Goal: Information Seeking & Learning: Learn about a topic

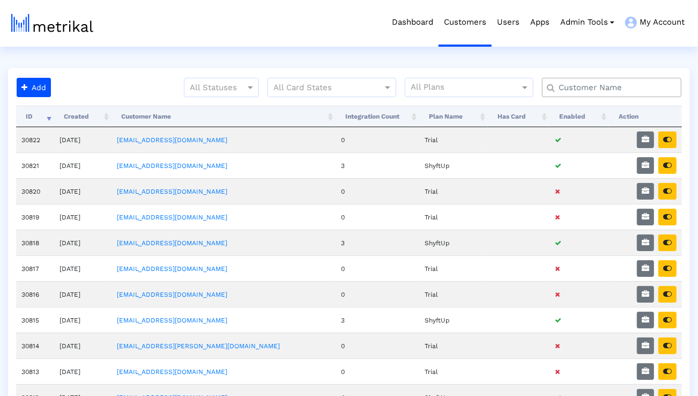
click at [629, 87] on input "text" at bounding box center [614, 87] width 126 height 11
type input "talkspace"
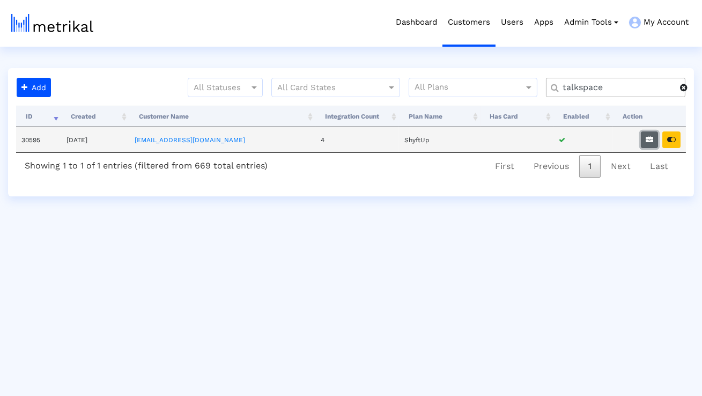
click at [648, 136] on icon "button" at bounding box center [649, 140] width 8 height 8
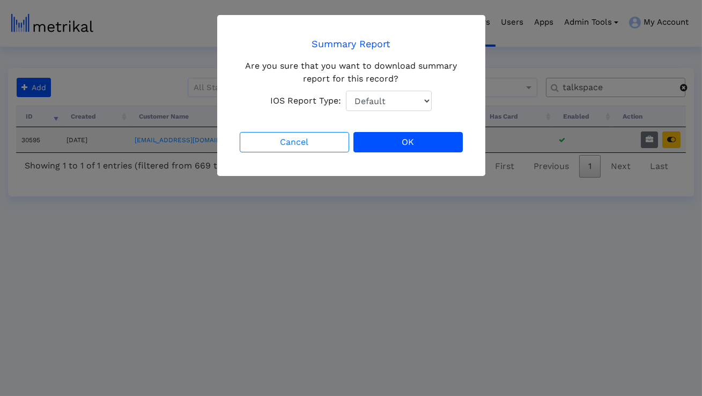
click at [410, 99] on select "Default Total Downloads New Downloads Redownloads" at bounding box center [389, 101] width 86 height 20
select select "1: 1"
click at [346, 91] on select "Default Total Downloads New Downloads Redownloads" at bounding box center [389, 101] width 86 height 20
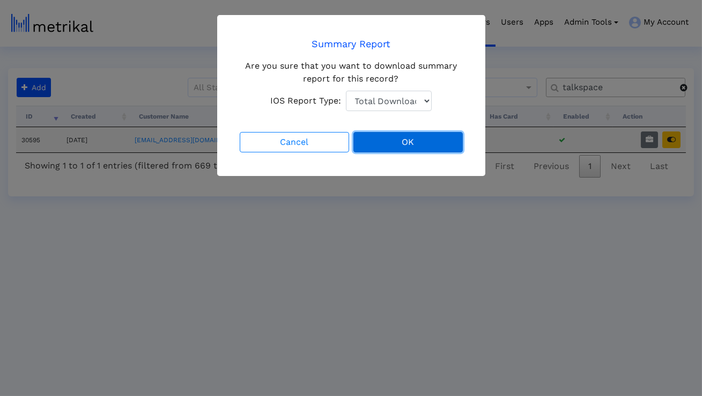
click at [390, 139] on button "OK" at bounding box center [407, 142] width 109 height 20
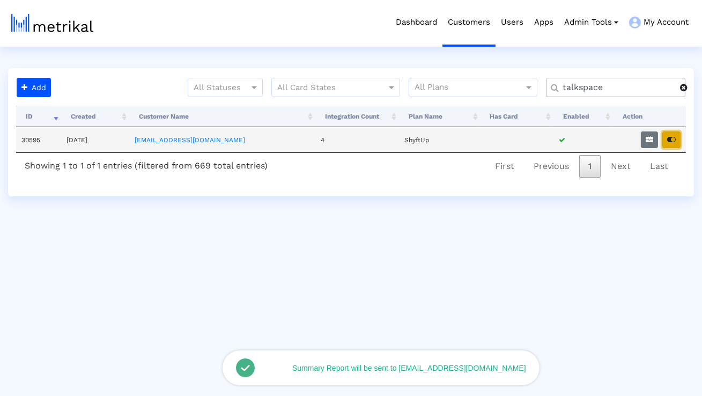
click at [670, 141] on icon "button" at bounding box center [671, 140] width 9 height 8
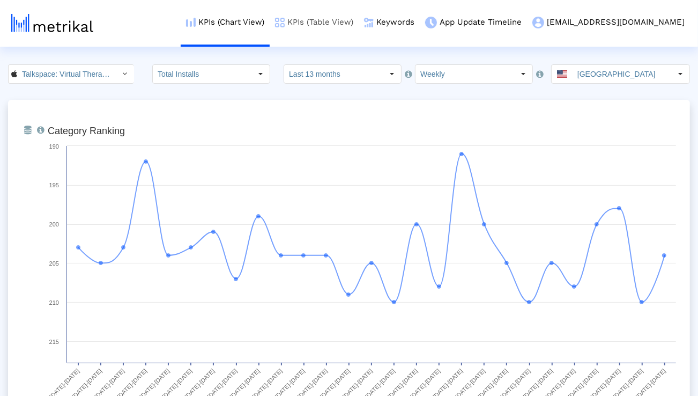
click at [285, 19] on img at bounding box center [280, 23] width 10 height 10
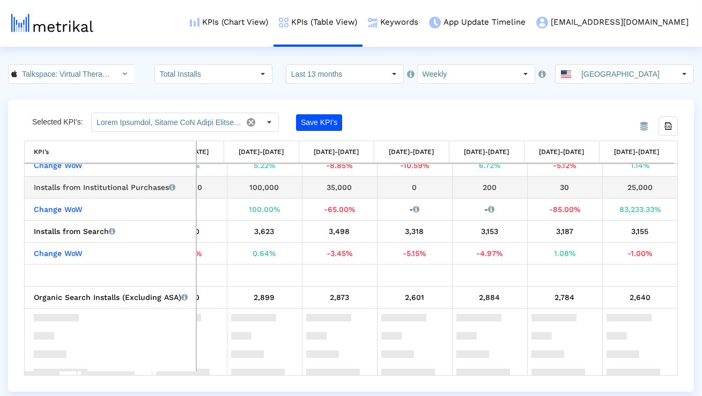
scroll to position [249, 0]
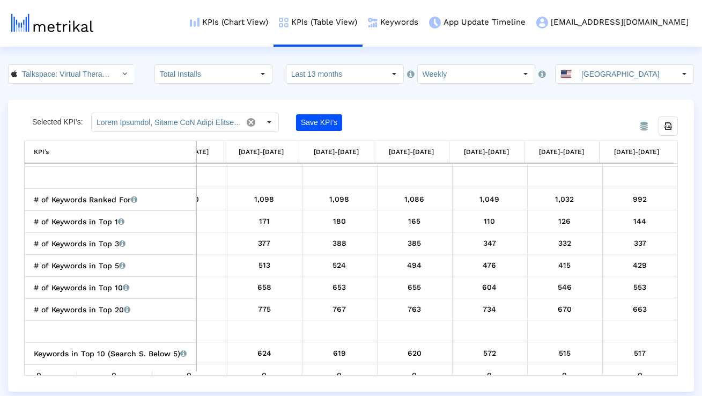
click at [346, 84] on crea-index "Talkspace: Virtual Therapy App < 661829386 > Total Installs Select how far back…" at bounding box center [351, 227] width 702 height 327
click at [345, 83] on input "Last 13 months" at bounding box center [335, 74] width 99 height 18
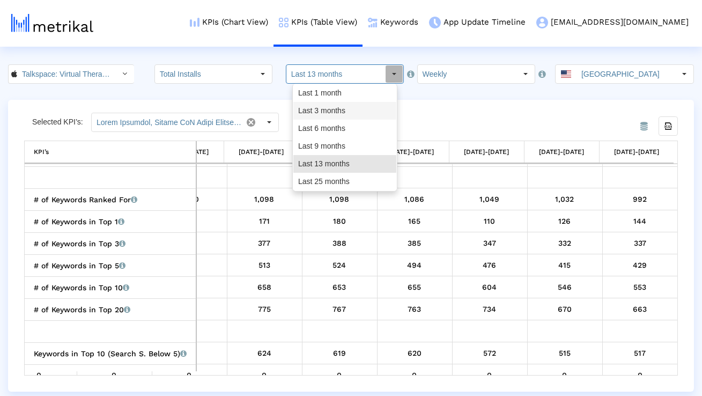
click at [333, 116] on div "Last 3 months" at bounding box center [344, 111] width 103 height 18
type input "Last 3 months"
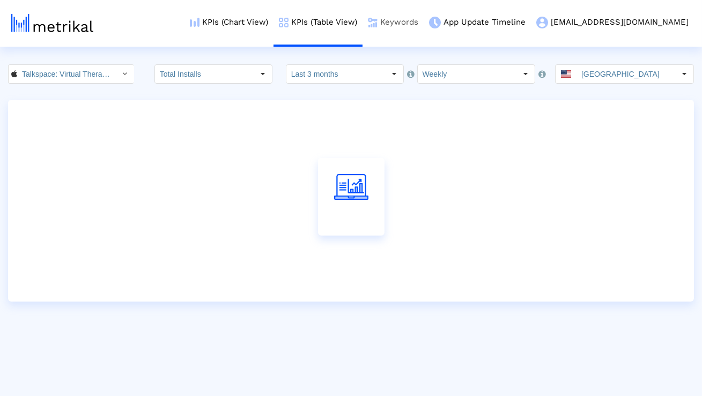
click at [424, 29] on link "Keywords" at bounding box center [392, 22] width 61 height 44
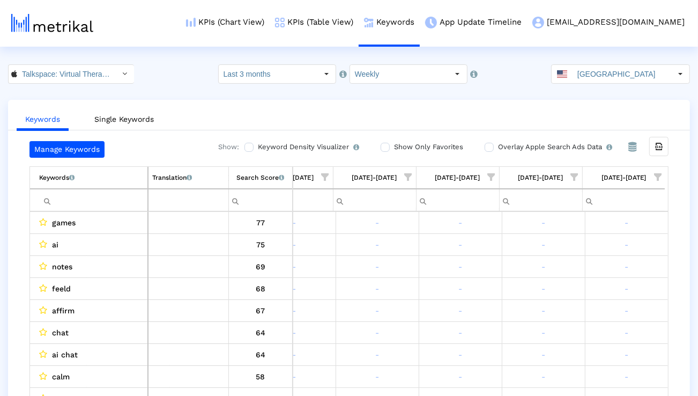
click at [107, 208] on input "Filter cell" at bounding box center [93, 200] width 108 height 18
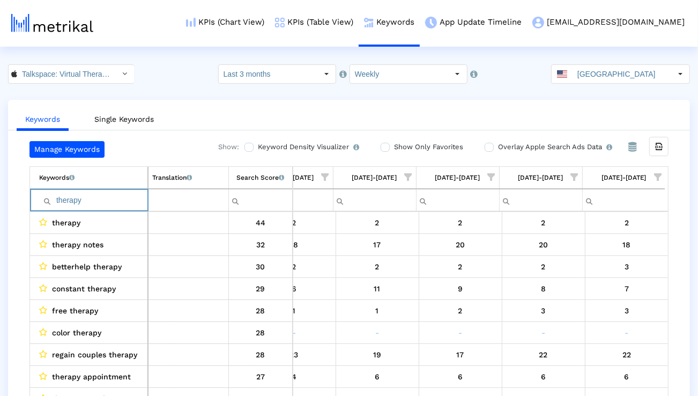
click at [658, 173] on span "Show filter options for column '09/14/25-09/20/25'" at bounding box center [658, 177] width 8 height 8
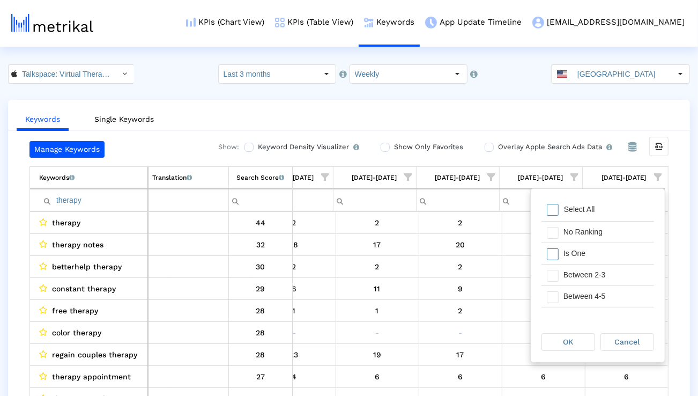
click at [587, 251] on div "Is One" at bounding box center [606, 253] width 96 height 21
click at [586, 271] on div "Between 2-3" at bounding box center [606, 274] width 96 height 21
click at [586, 290] on div "Between 4-5" at bounding box center [606, 296] width 96 height 21
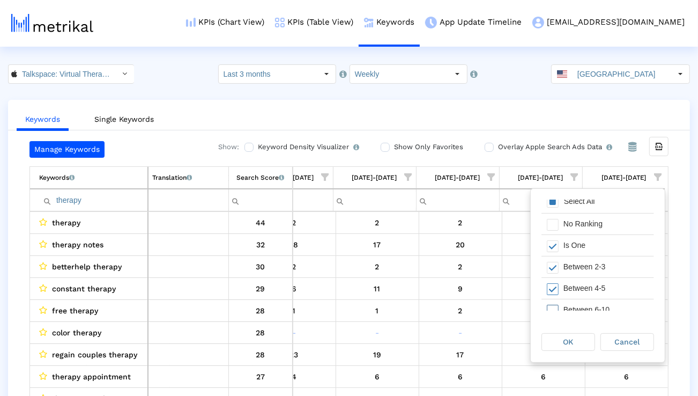
click at [584, 303] on div "Between 6-10" at bounding box center [606, 309] width 96 height 21
click at [570, 340] on span "OK" at bounding box center [568, 341] width 10 height 9
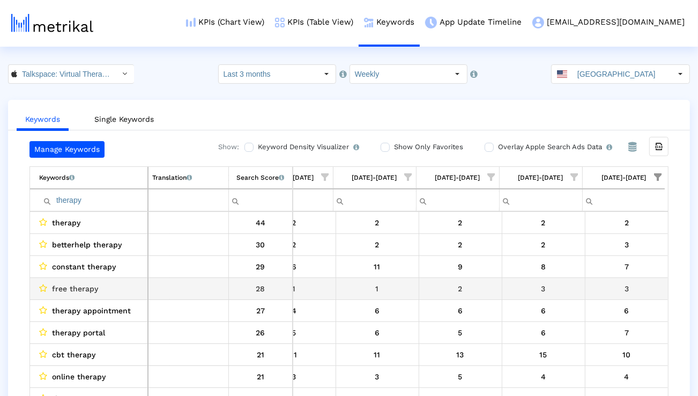
click at [83, 291] on span "free therapy" at bounding box center [75, 288] width 46 height 14
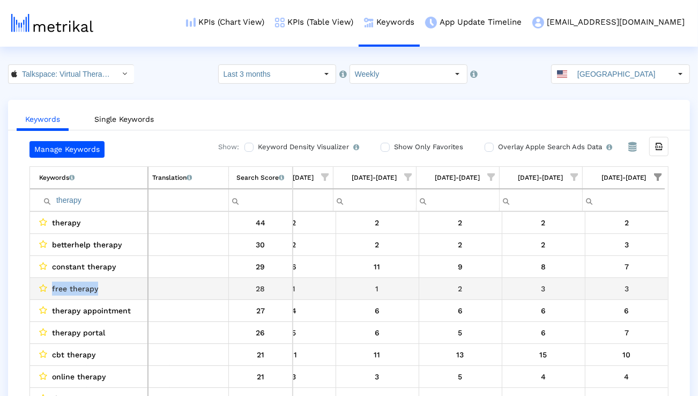
click at [83, 291] on span "free therapy" at bounding box center [75, 288] width 46 height 14
copy span "free therapy"
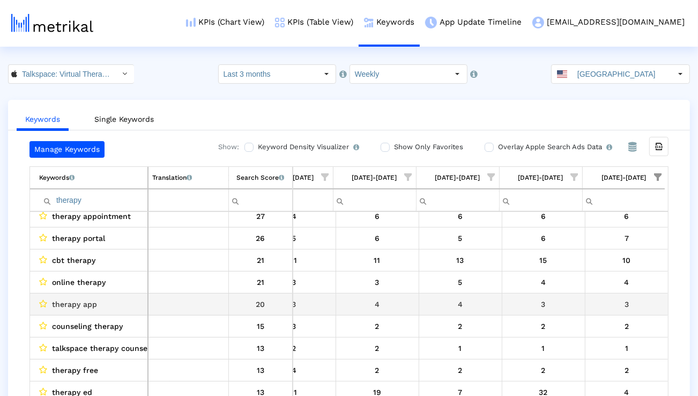
scroll to position [97, 708]
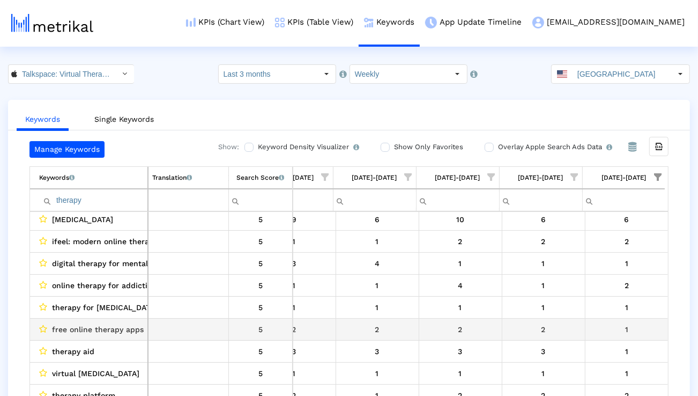
click at [127, 335] on span "free online therapy apps" at bounding box center [98, 329] width 92 height 14
copy span "free online therapy apps"
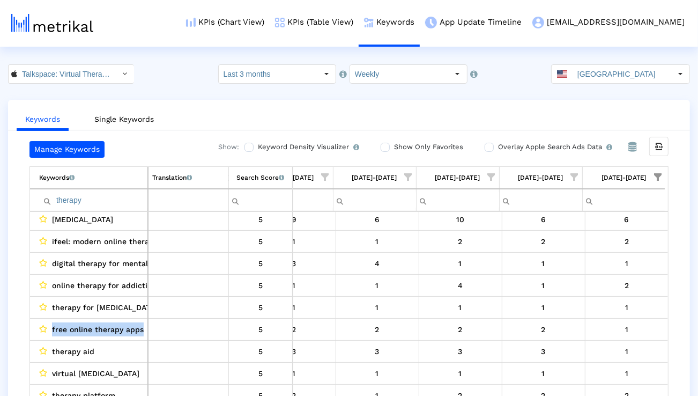
click at [95, 204] on input "therapy" at bounding box center [93, 200] width 108 height 18
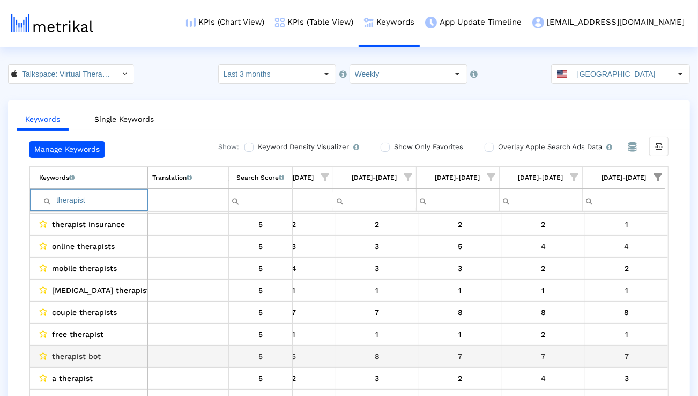
type input "therapist"
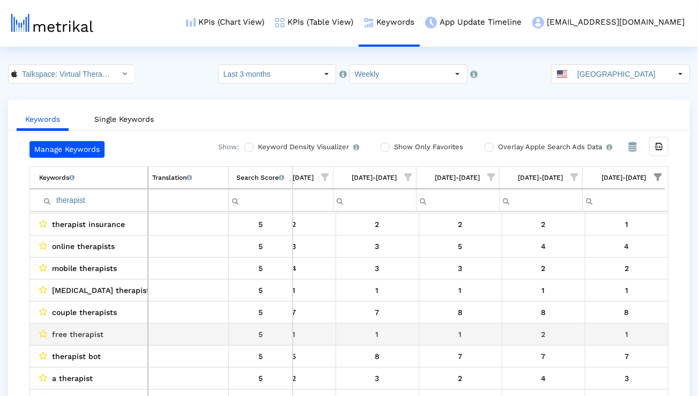
click at [86, 336] on span "free therapist" at bounding box center [77, 334] width 51 height 14
click at [85, 336] on span "free therapist" at bounding box center [77, 334] width 51 height 14
copy span "free therapist"
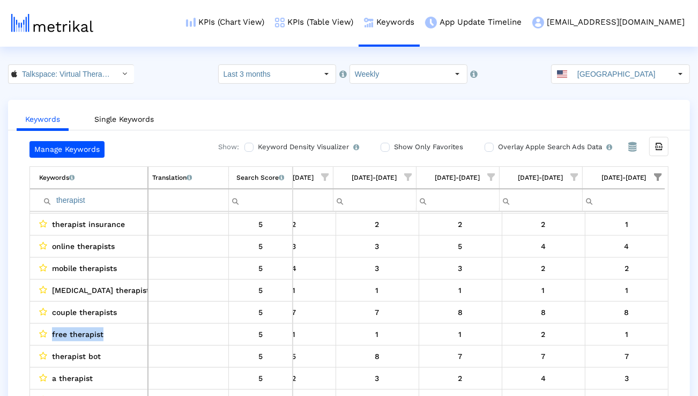
click at [120, 199] on input "therapist" at bounding box center [93, 200] width 108 height 18
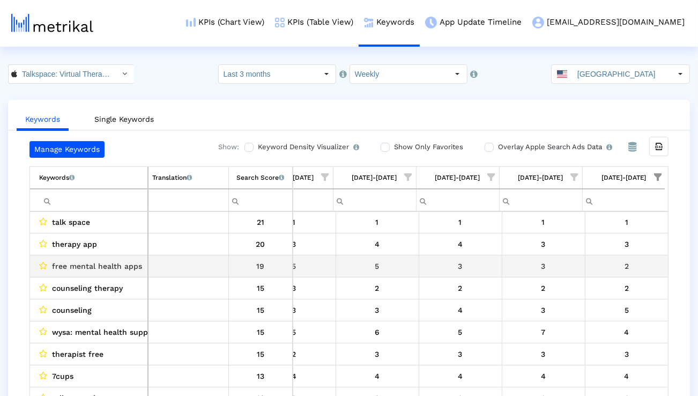
click at [134, 266] on span "free mental health apps" at bounding box center [97, 266] width 90 height 14
copy span "free mental health apps"
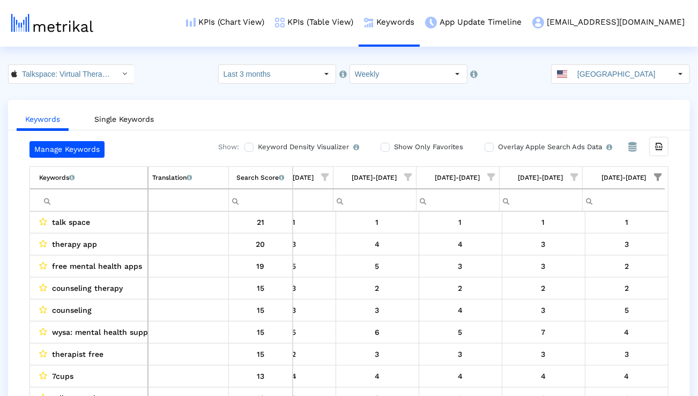
click at [281, 72] on input "Last 3 months" at bounding box center [268, 74] width 99 height 18
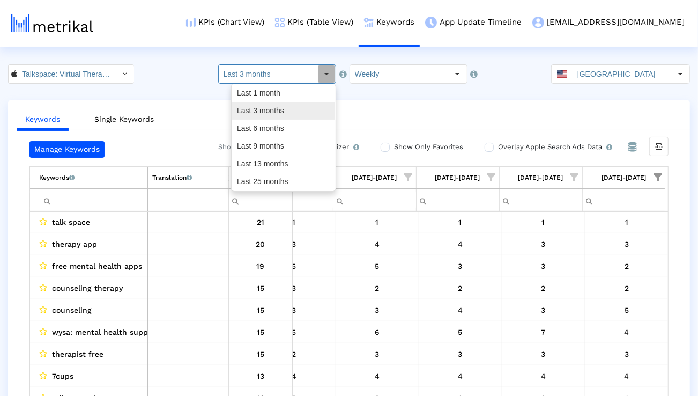
click at [271, 133] on div "Last 6 months" at bounding box center [283, 129] width 103 height 18
type input "Last 6 months"
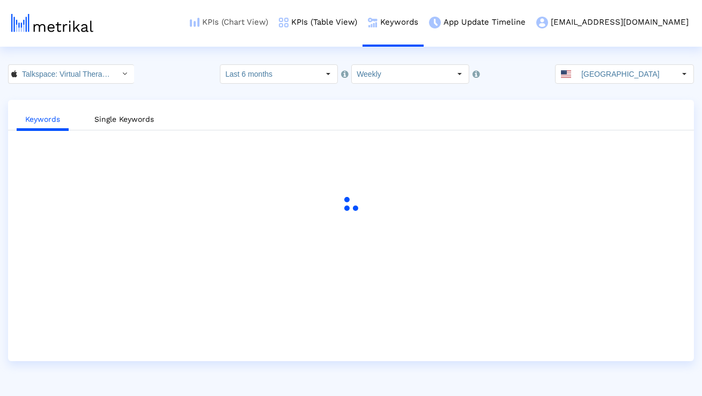
click at [269, 20] on link "KPIs (Chart View)" at bounding box center [228, 22] width 89 height 44
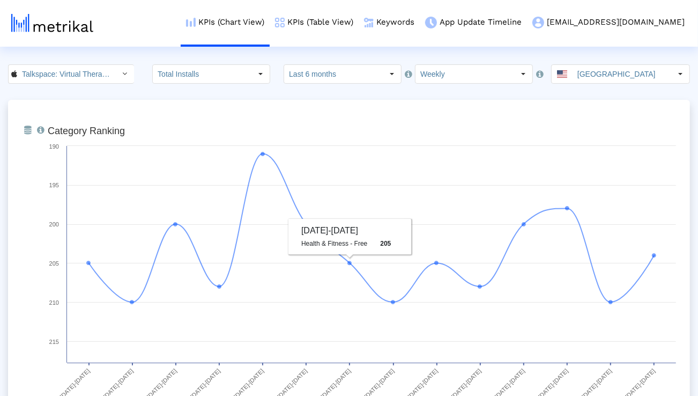
click at [83, 81] on input "Talkspace: Virtual Therapy App < 661829386 >" at bounding box center [65, 74] width 96 height 18
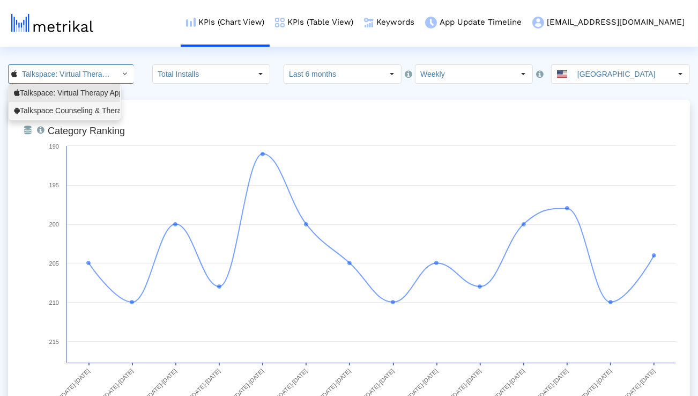
click at [78, 107] on div "Talkspace Counseling & Therapy <com.talkspace.talkspaceapp>" at bounding box center [64, 111] width 101 height 10
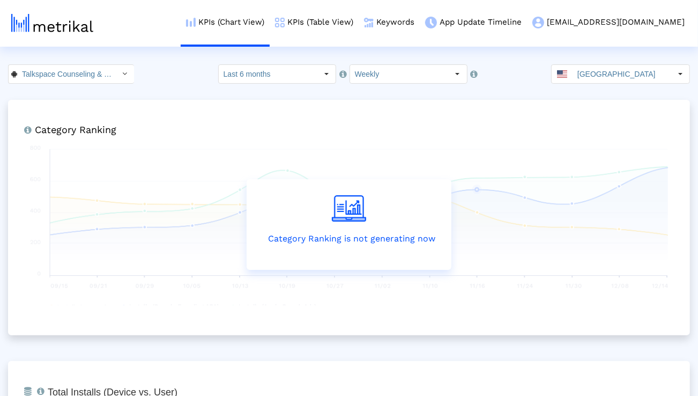
scroll to position [0, 143]
click at [419, 27] on link "Keywords" at bounding box center [389, 22] width 61 height 44
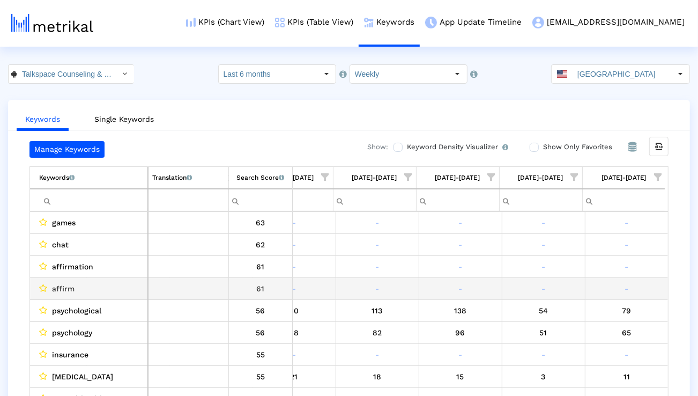
scroll to position [0, 1705]
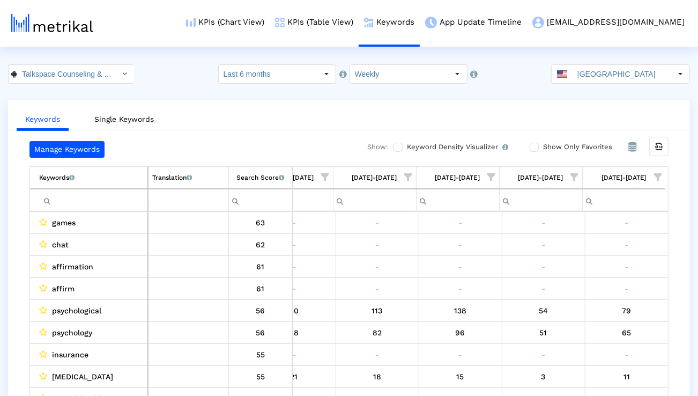
click at [314, 78] on input "Last 6 months" at bounding box center [268, 74] width 99 height 18
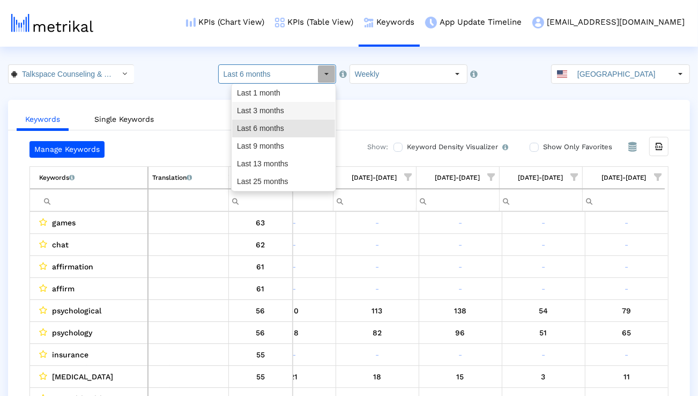
click at [300, 105] on div "Last 3 months" at bounding box center [283, 111] width 103 height 18
type input "Last 3 months"
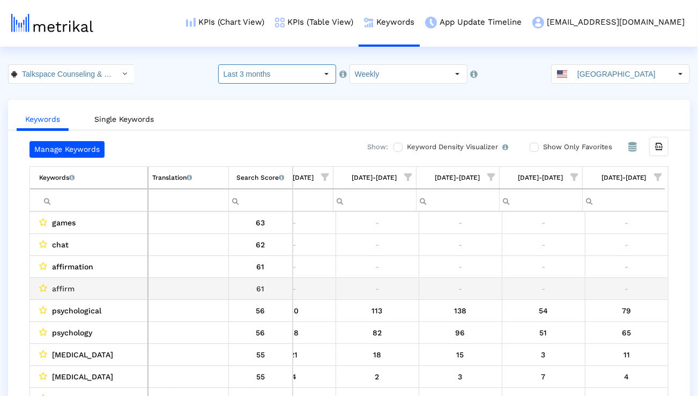
scroll to position [0, 708]
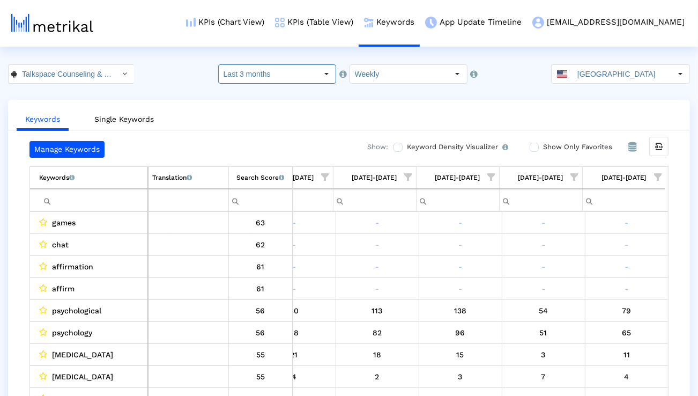
click at [658, 176] on span "Show filter options for column '09/14/25-09/20/25'" at bounding box center [658, 177] width 8 height 8
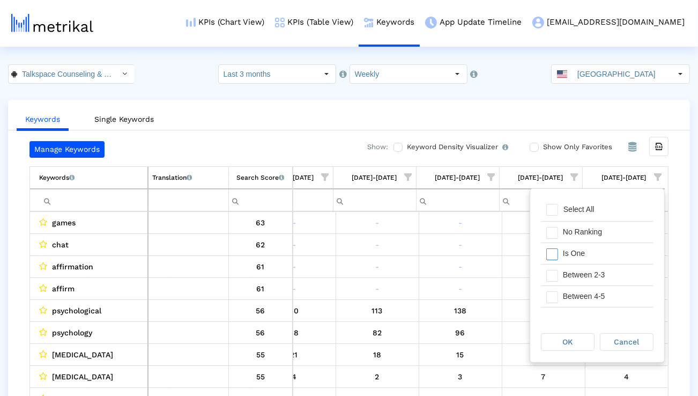
click at [583, 248] on div "Is One" at bounding box center [606, 253] width 96 height 21
click at [583, 273] on div "Between 2-3" at bounding box center [606, 274] width 96 height 21
click at [580, 292] on div "Between 4-5" at bounding box center [606, 296] width 96 height 21
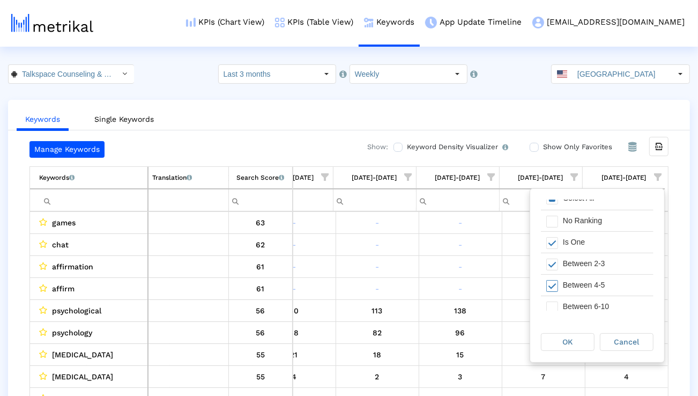
scroll to position [12, 0]
click at [578, 300] on div "Between 6-10" at bounding box center [606, 305] width 96 height 21
click at [570, 333] on div "OK" at bounding box center [567, 341] width 53 height 17
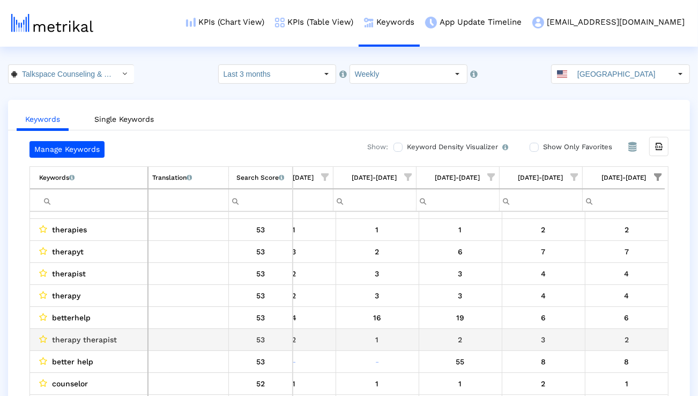
scroll to position [108, 708]
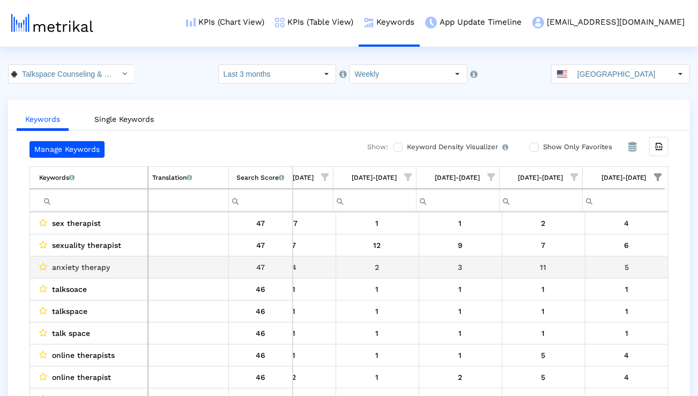
click at [81, 267] on span "anxiety therapy" at bounding box center [81, 267] width 58 height 14
copy span "anxiety therapy"
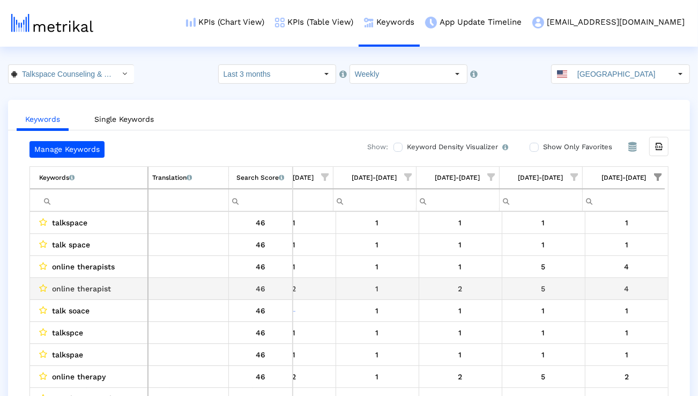
click at [77, 286] on span "online therapist" at bounding box center [81, 288] width 59 height 14
copy span "online therapist"
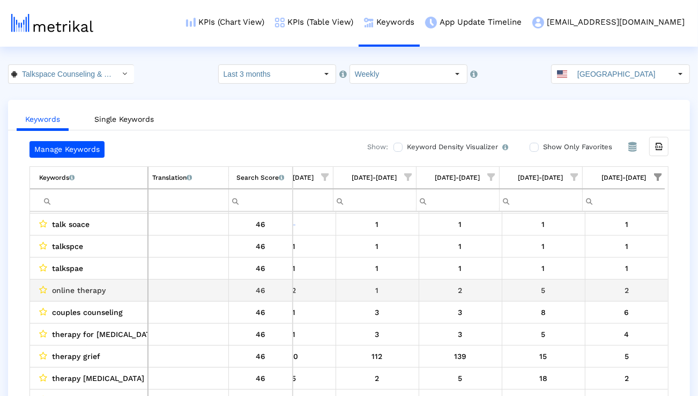
click at [82, 290] on span "online therapy" at bounding box center [79, 290] width 54 height 14
copy span "online therapy"
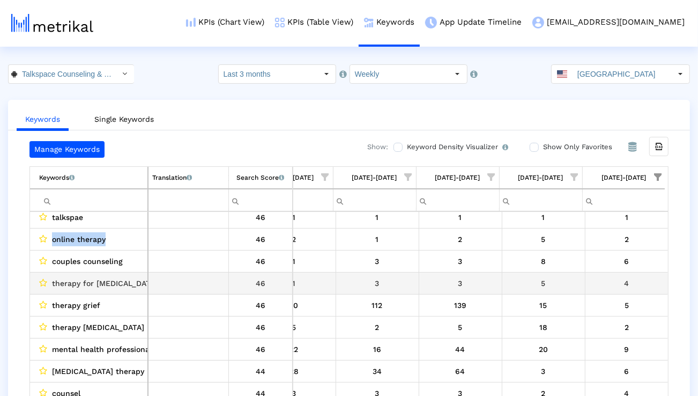
scroll to position [877, 0]
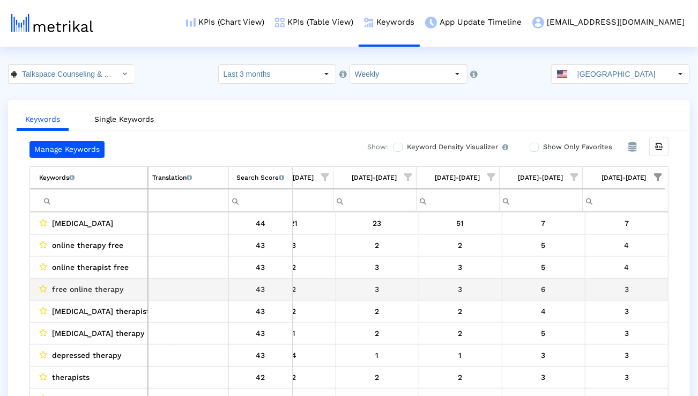
click at [87, 287] on span "free online therapy" at bounding box center [87, 289] width 71 height 14
copy span "free online therapy"
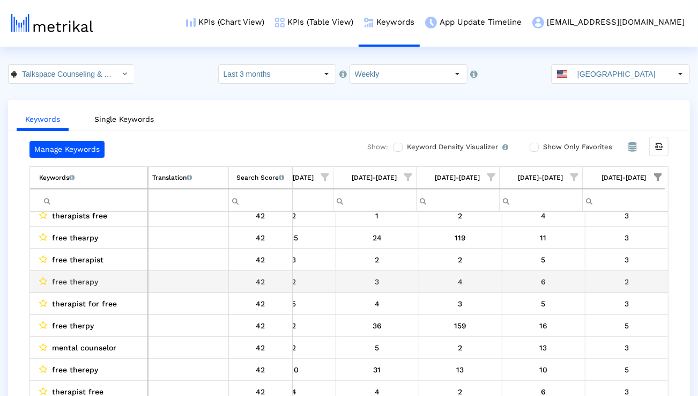
click at [85, 271] on td "free therapy" at bounding box center [89, 282] width 118 height 22
copy span "free therapy"
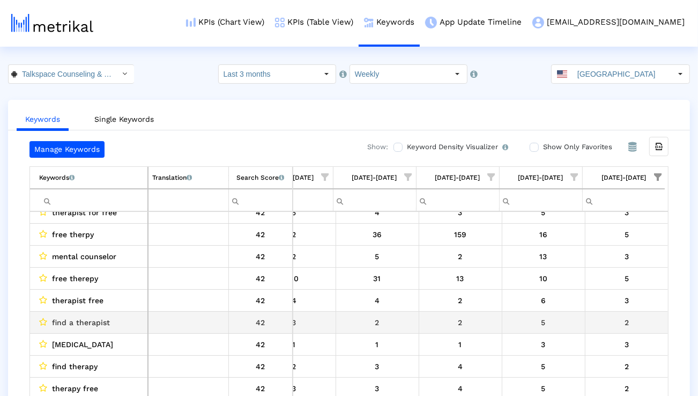
click at [88, 315] on span "find a therapist" at bounding box center [81, 322] width 58 height 14
copy span "find a therapist"
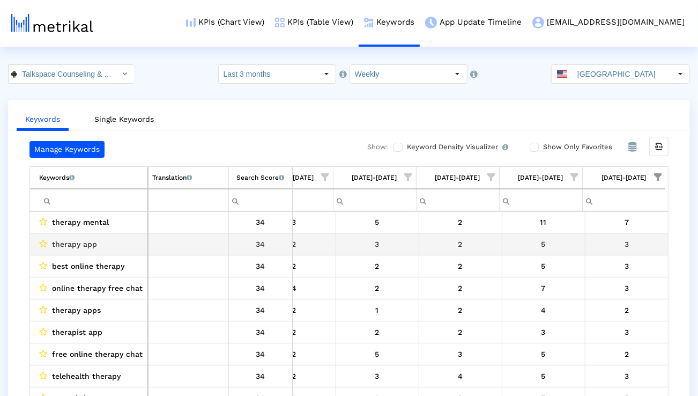
click at [57, 243] on span "therapy app" at bounding box center [74, 244] width 45 height 14
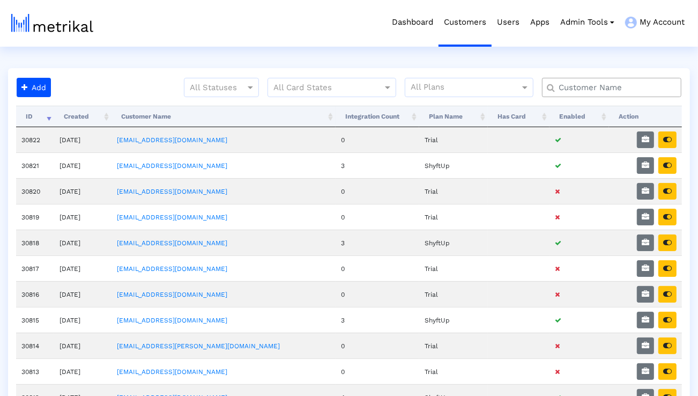
click at [573, 85] on input "text" at bounding box center [614, 87] width 126 height 11
type input "peloton"
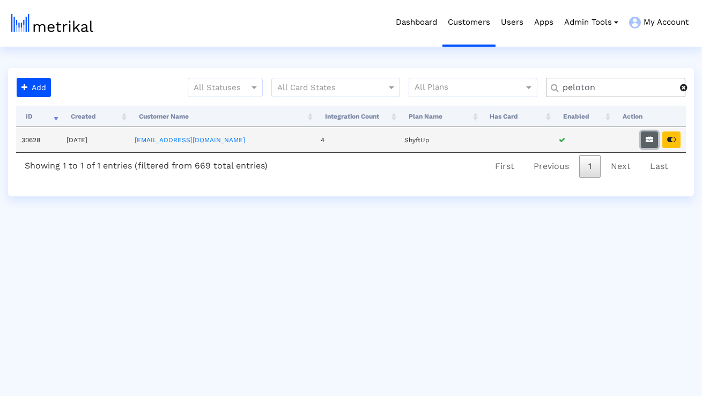
click at [654, 141] on button "button" at bounding box center [649, 139] width 17 height 17
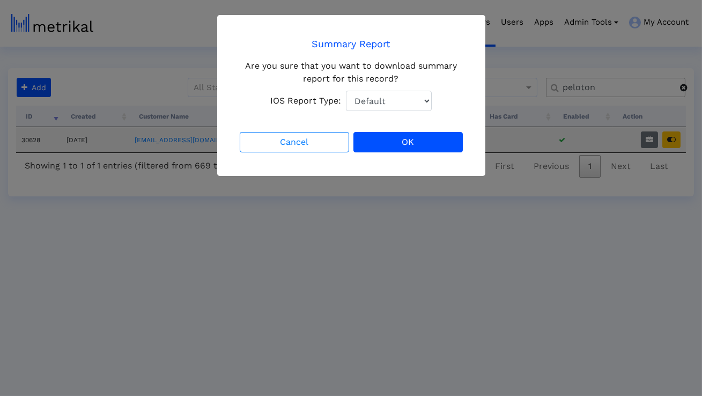
click at [401, 105] on select "Default Total Downloads New Downloads Redownloads" at bounding box center [389, 101] width 86 height 20
select select "1: 1"
click at [346, 91] on select "Default Total Downloads New Downloads Redownloads" at bounding box center [389, 101] width 86 height 20
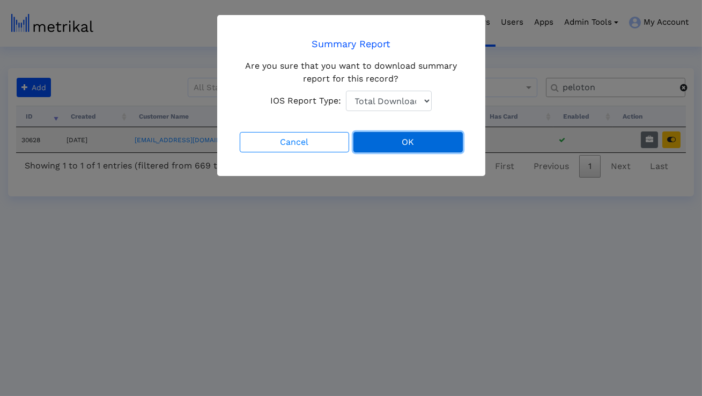
click at [385, 142] on button "OK" at bounding box center [407, 142] width 109 height 20
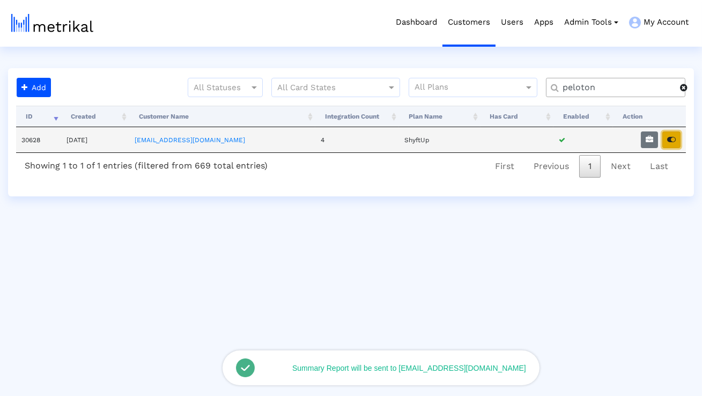
click at [671, 138] on icon "button" at bounding box center [671, 140] width 9 height 8
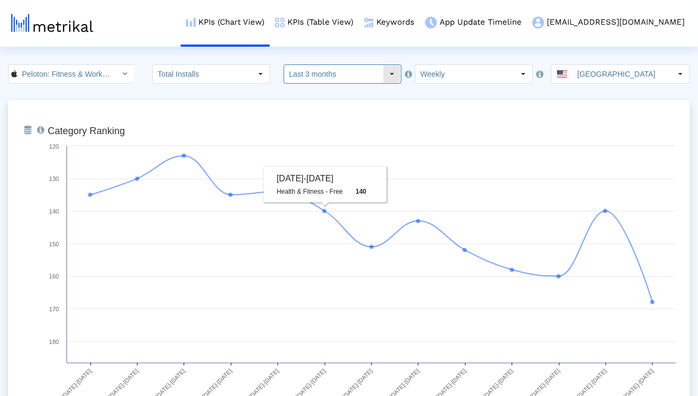
click at [329, 79] on input "Last 3 months" at bounding box center [333, 74] width 99 height 18
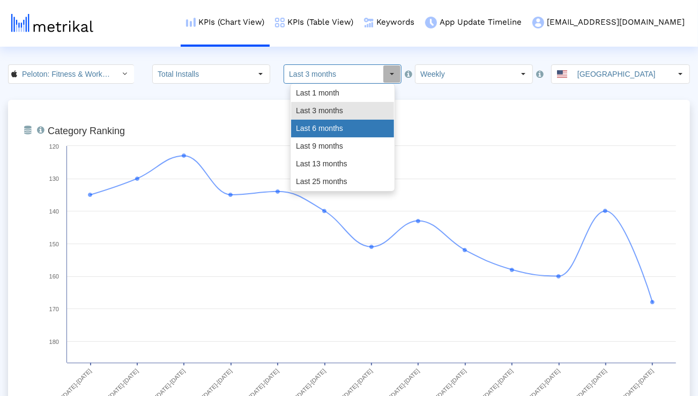
click at [324, 128] on div "Last 6 months" at bounding box center [342, 129] width 103 height 18
type input "Last 6 months"
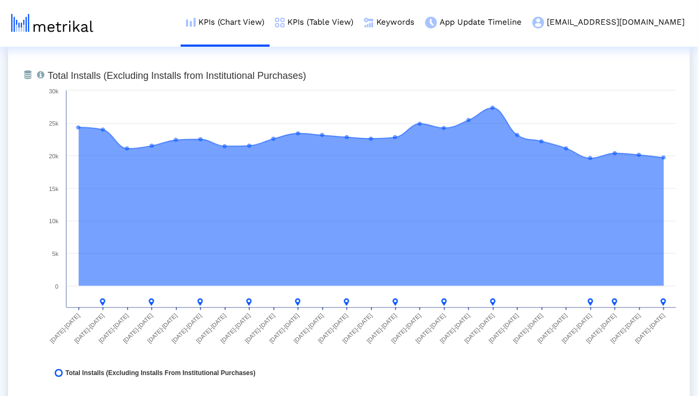
scroll to position [837, 0]
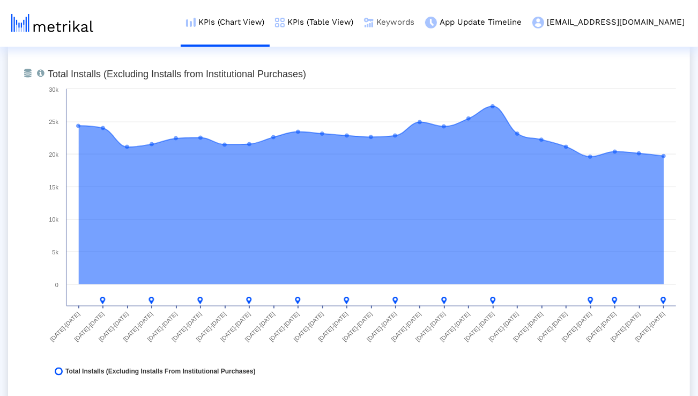
click at [420, 21] on link "Keywords" at bounding box center [389, 22] width 61 height 44
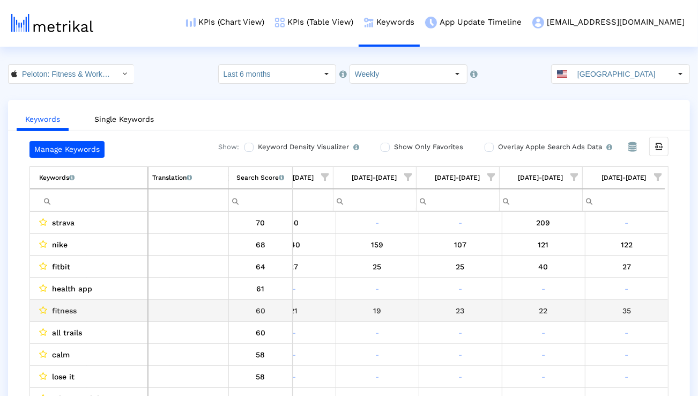
scroll to position [0, 1705]
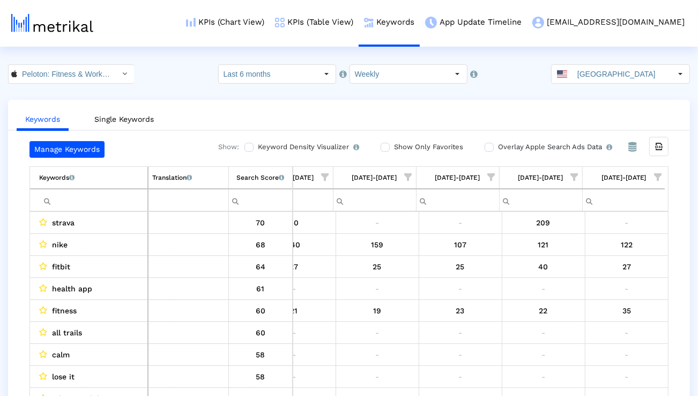
click at [122, 202] on input "Filter cell" at bounding box center [93, 200] width 108 height 18
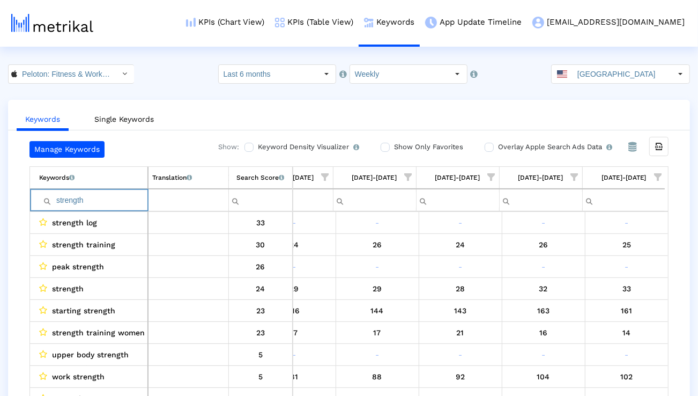
paste input "training"
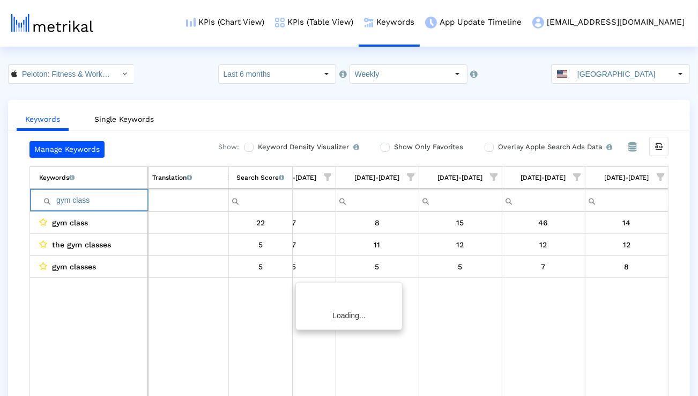
scroll to position [0, 1702]
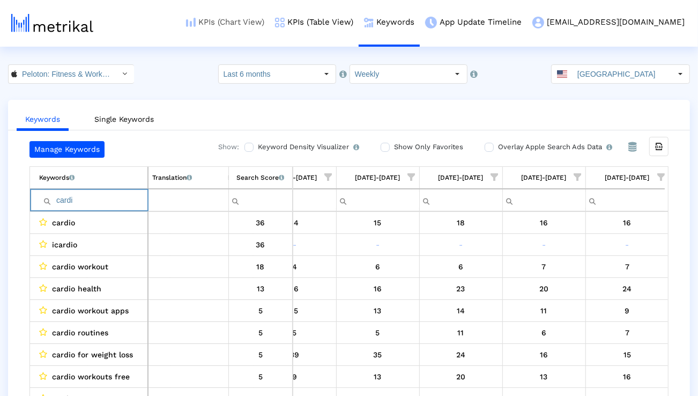
paste input "exercise"
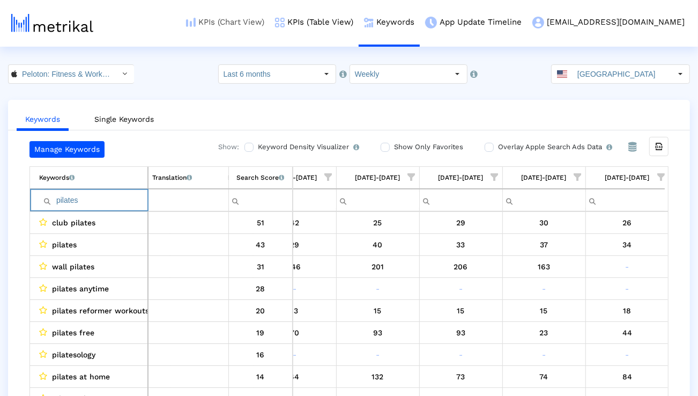
paste input "hiit workout"
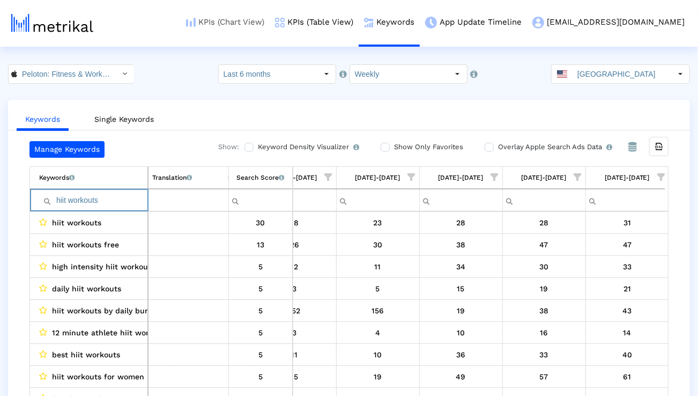
type input "hiit workouts"
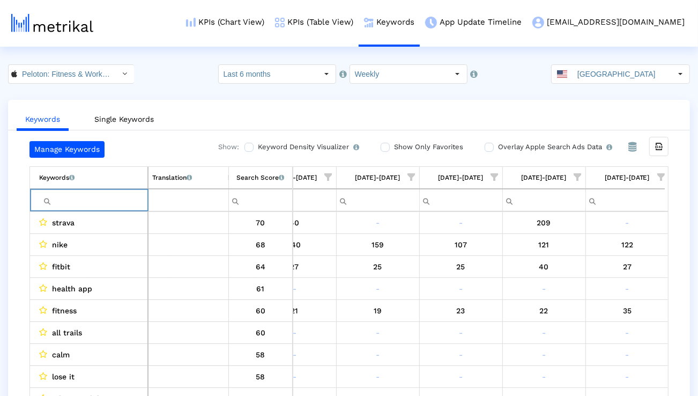
click at [657, 176] on span "Show filter options for column '09/14/25-09/20/25'" at bounding box center [661, 177] width 8 height 8
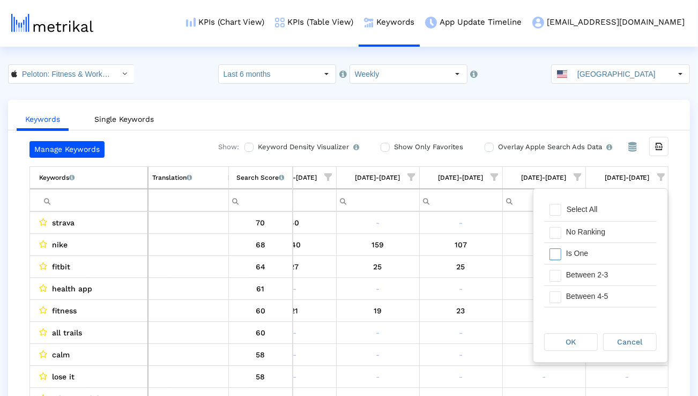
click at [584, 257] on div "Is One" at bounding box center [609, 253] width 96 height 21
click at [583, 273] on div "Between 2-3" at bounding box center [609, 274] width 96 height 21
click at [583, 292] on div "Between 4-5" at bounding box center [609, 296] width 96 height 21
click at [583, 292] on div "Between 6-10" at bounding box center [609, 297] width 96 height 21
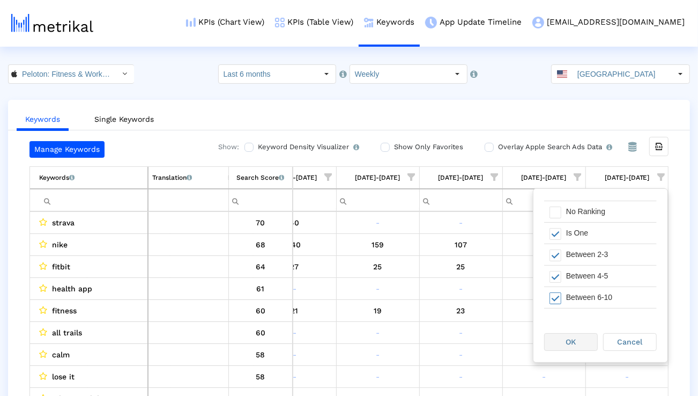
click at [566, 341] on span "OK" at bounding box center [571, 341] width 10 height 9
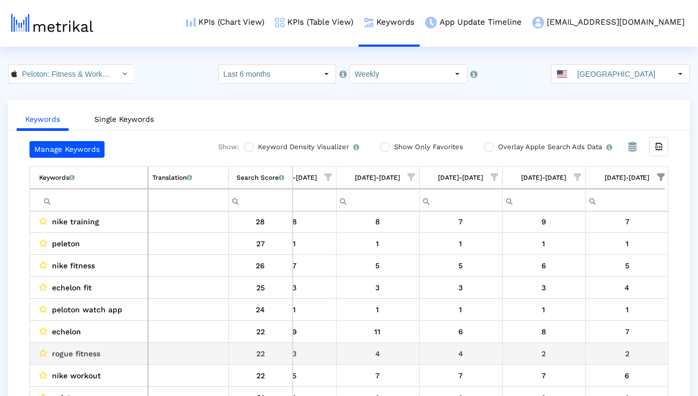
scroll to position [204, 1702]
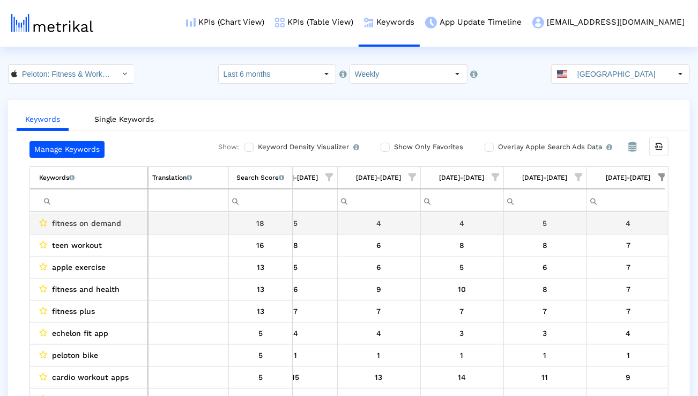
click at [102, 221] on span "fitness on demand" at bounding box center [86, 223] width 69 height 14
copy span "fitness on demand"
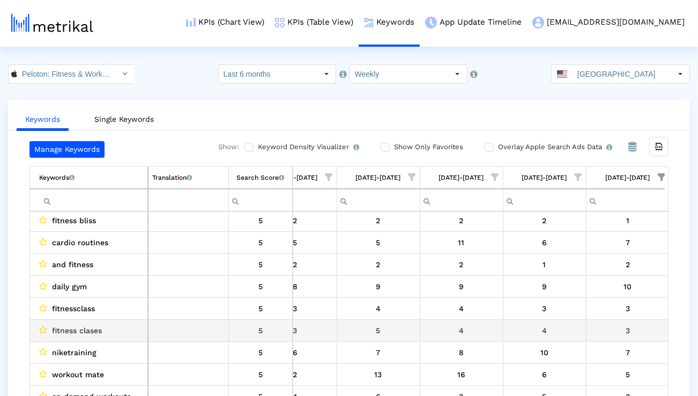
scroll to position [775, 1701]
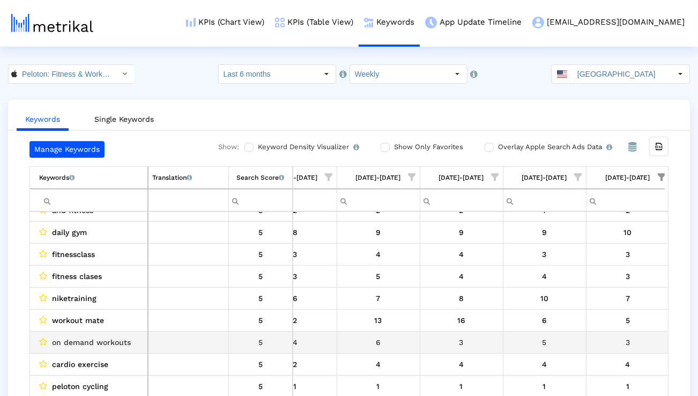
click at [116, 340] on span "on demand workouts" at bounding box center [91, 342] width 79 height 14
click at [115, 339] on span "on demand workouts" at bounding box center [91, 342] width 79 height 14
copy span "on demand workouts"
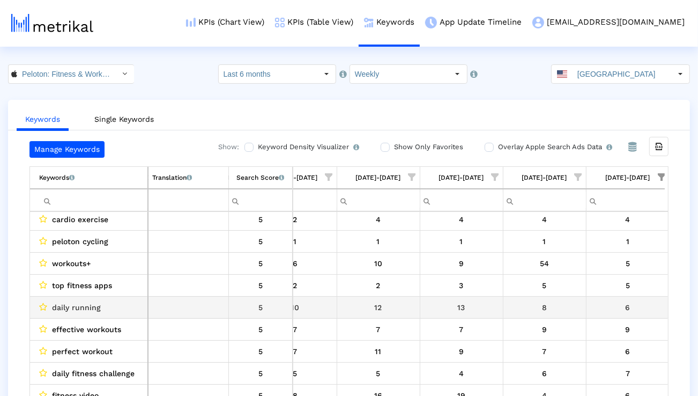
click at [58, 306] on span "daily running" at bounding box center [76, 307] width 49 height 14
copy span "daily running"
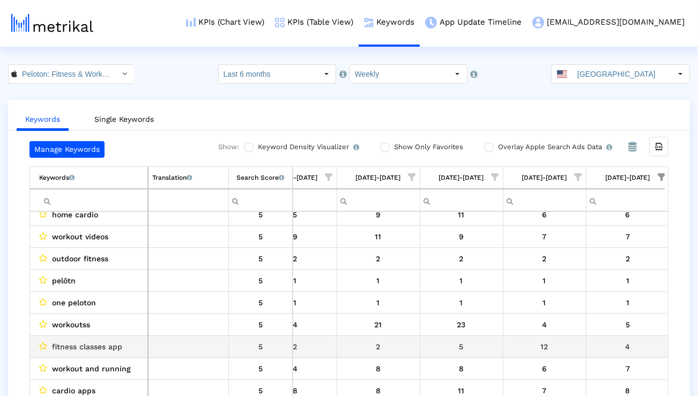
click at [116, 345] on span "fitness classes app" at bounding box center [87, 346] width 70 height 14
copy span "fitness classes app"
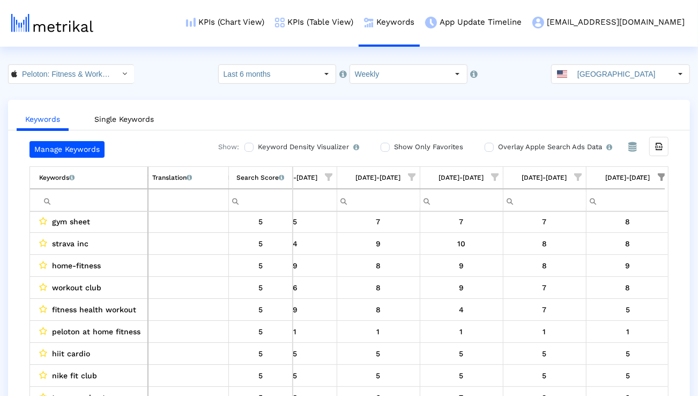
click at [662, 177] on span "Show filter options for column '09/14/25-09/20/25'" at bounding box center [662, 177] width 8 height 8
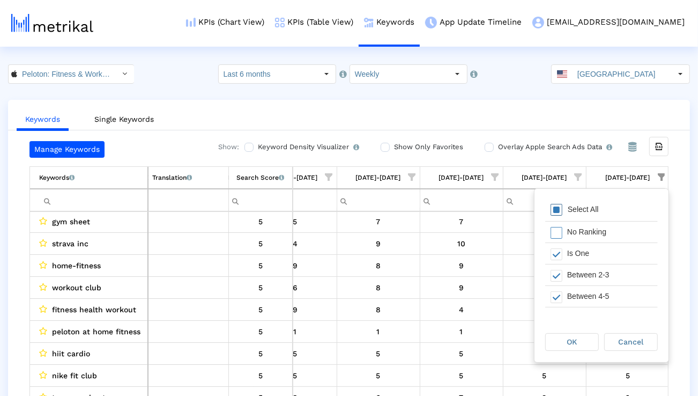
click at [594, 211] on div "Select All" at bounding box center [583, 209] width 42 height 9
click at [564, 335] on div "OK" at bounding box center [572, 341] width 53 height 17
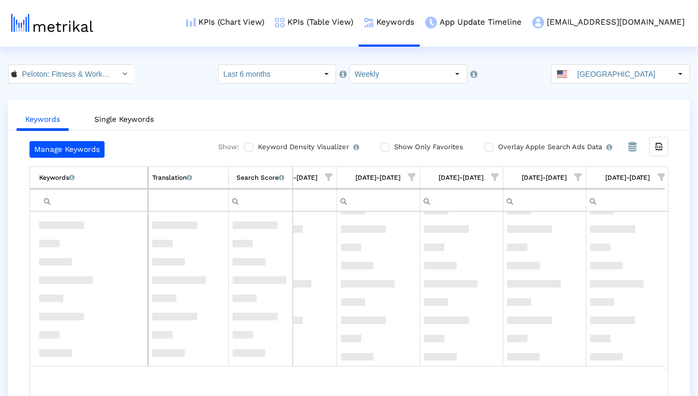
scroll to position [0, 1701]
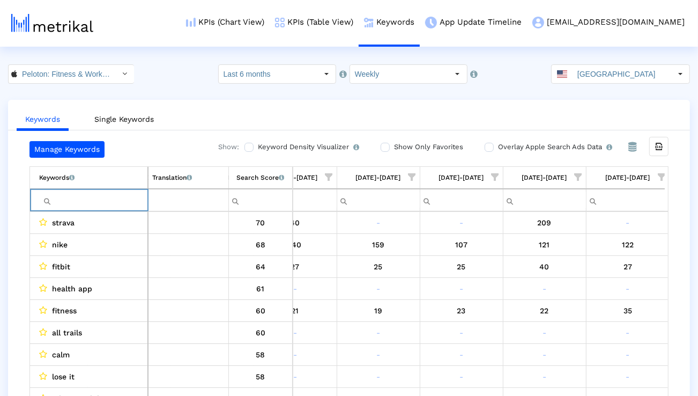
click at [108, 200] on input "Filter cell" at bounding box center [93, 200] width 108 height 18
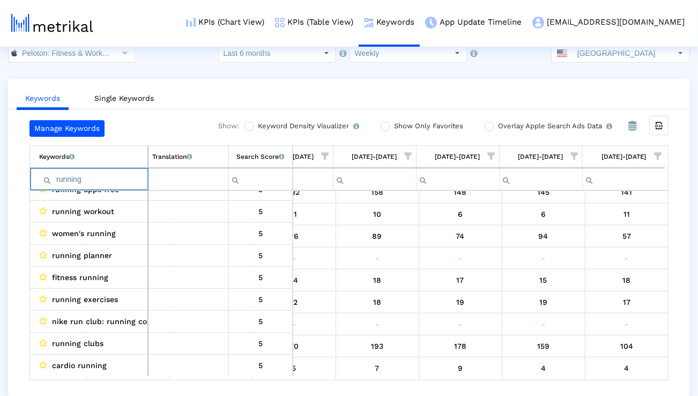
scroll to position [1042, 1705]
type input "running"
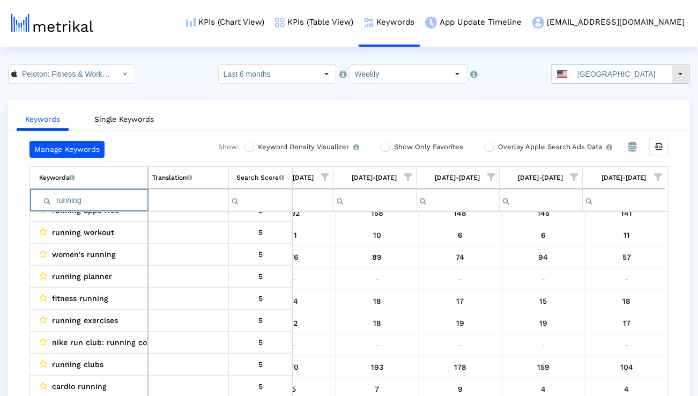
scroll to position [1042, 0]
click at [580, 72] on div "[GEOGRAPHIC_DATA]" at bounding box center [612, 74] width 120 height 18
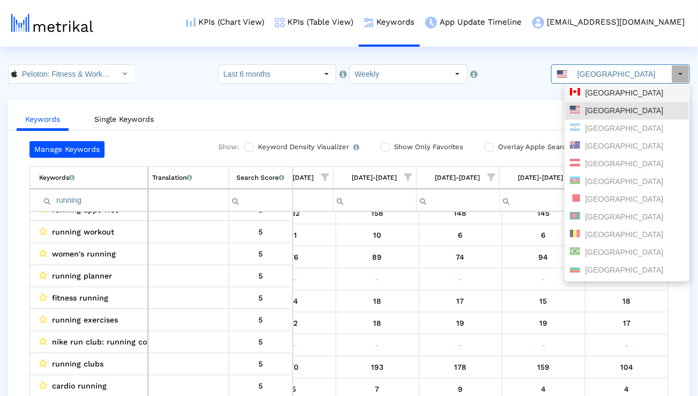
click at [571, 90] on span at bounding box center [575, 92] width 10 height 8
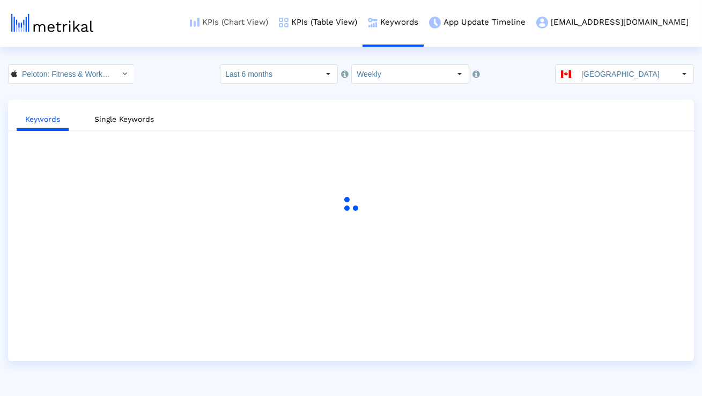
click at [273, 23] on link "KPIs (Chart View)" at bounding box center [228, 22] width 89 height 44
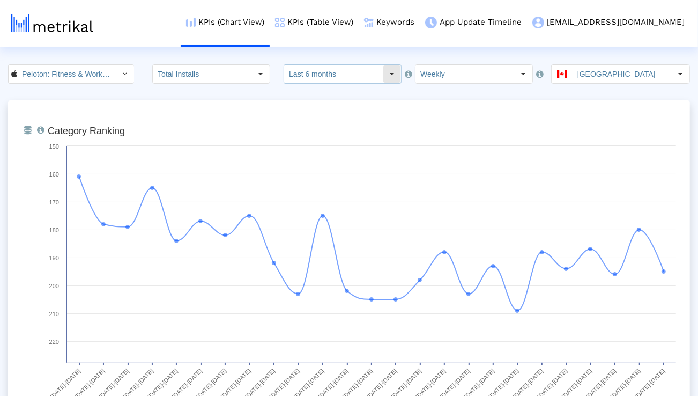
click at [351, 75] on input "Last 6 months" at bounding box center [333, 74] width 99 height 18
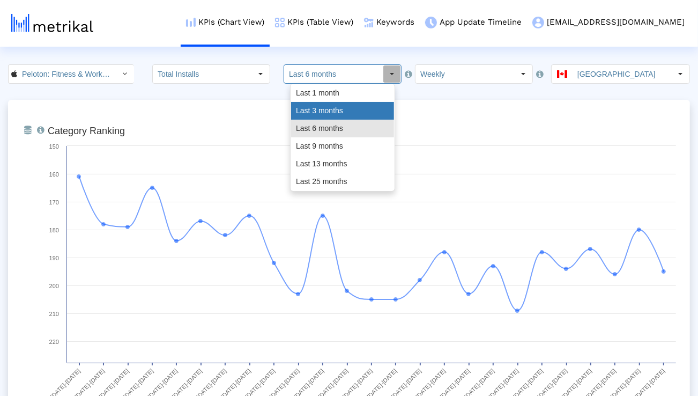
click at [336, 105] on div "Last 3 months" at bounding box center [342, 111] width 103 height 18
type input "Last 3 months"
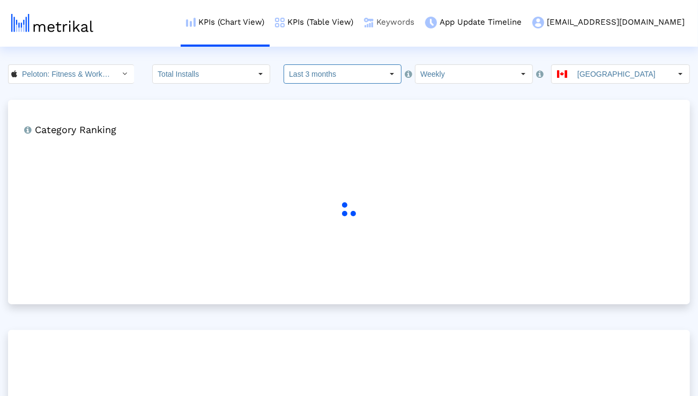
click at [420, 29] on link "Keywords" at bounding box center [389, 22] width 61 height 44
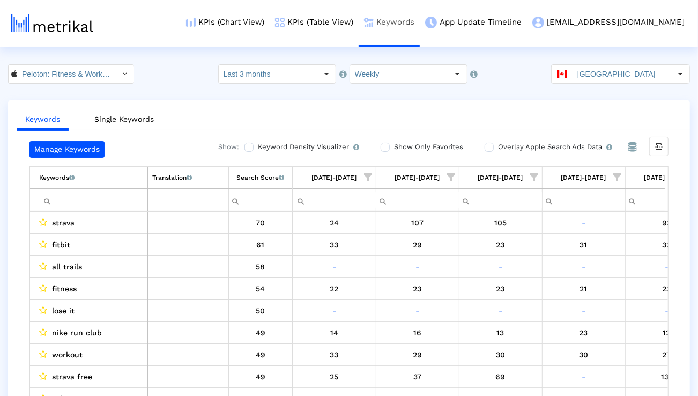
scroll to position [0, 708]
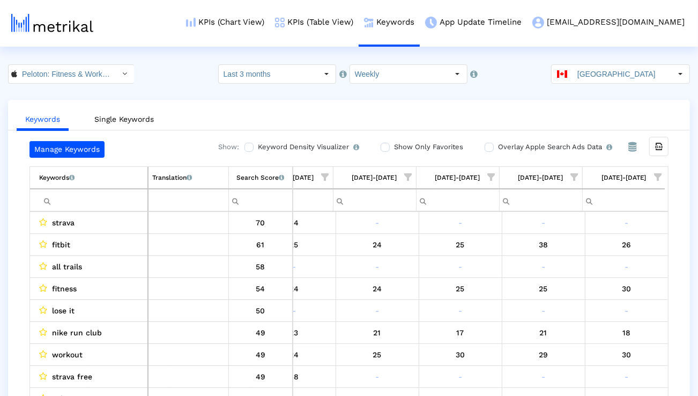
click at [657, 176] on span "Show filter options for column '09/14/25-09/20/25'" at bounding box center [658, 177] width 8 height 8
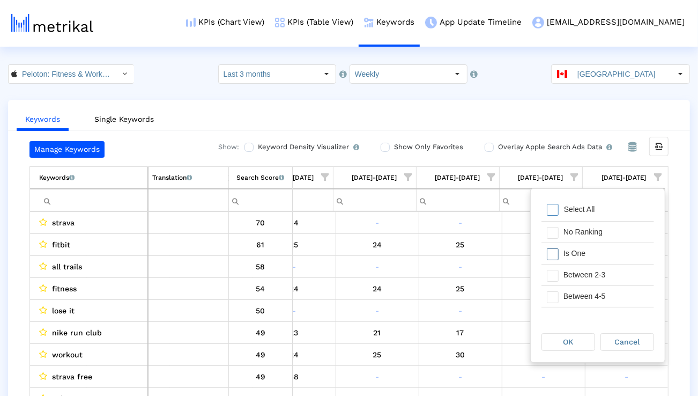
click at [602, 254] on div "Is One" at bounding box center [606, 253] width 96 height 21
click at [595, 279] on div "Between 2-3" at bounding box center [606, 274] width 96 height 21
click at [595, 297] on div "Between 4-5" at bounding box center [606, 296] width 96 height 21
click at [595, 297] on div "Between 6-10" at bounding box center [606, 301] width 96 height 21
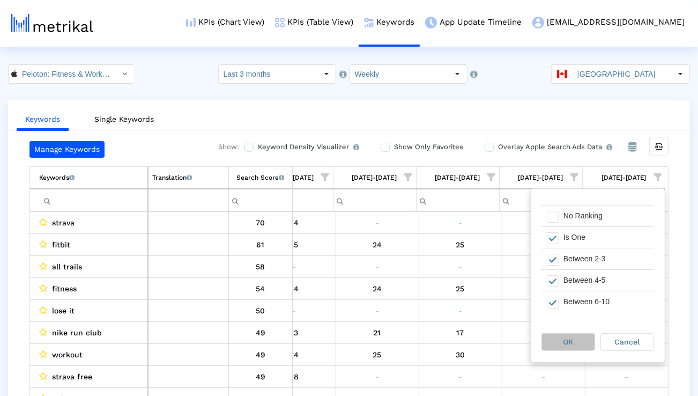
click at [577, 339] on div "OK" at bounding box center [568, 341] width 53 height 17
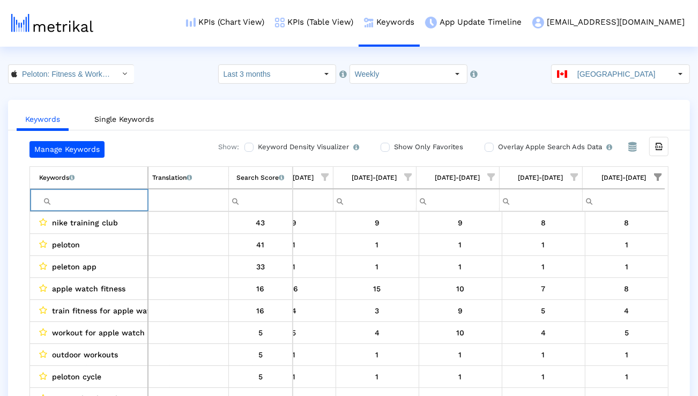
click at [132, 198] on input "Filter cell" at bounding box center [93, 200] width 108 height 18
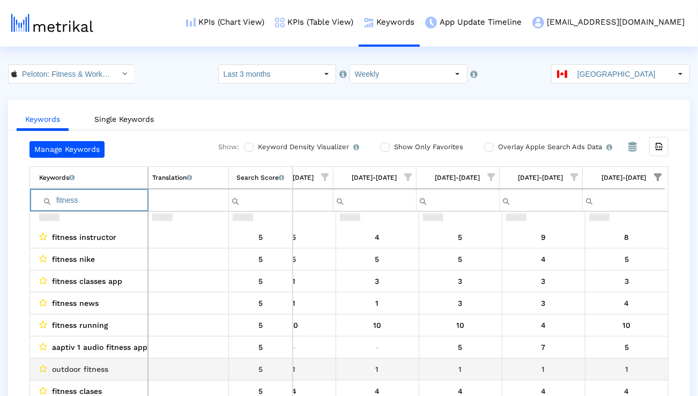
scroll to position [222, 0]
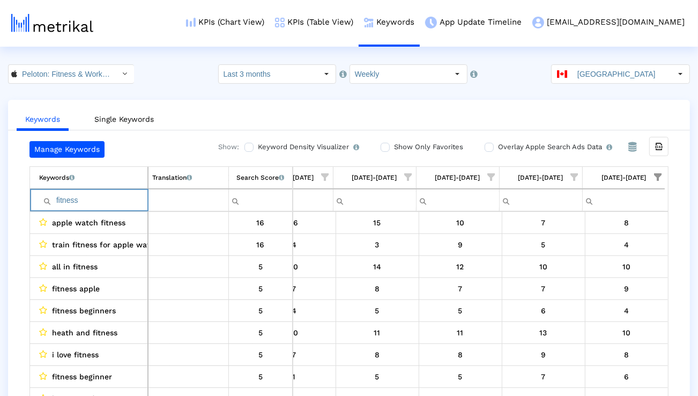
click at [659, 174] on span "Show filter options for column '09/14/25-09/20/25'" at bounding box center [658, 177] width 8 height 8
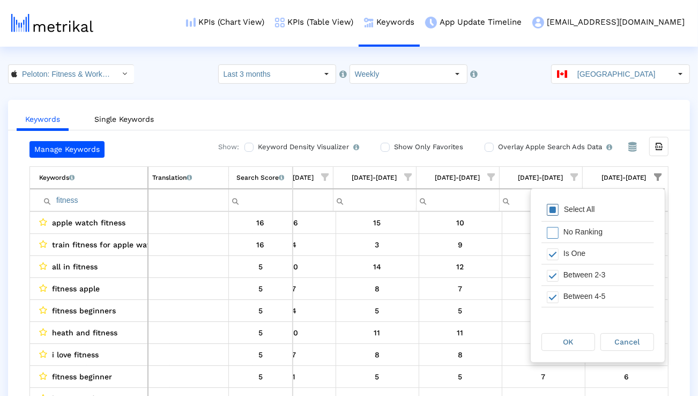
click at [620, 208] on div "Select All" at bounding box center [597, 209] width 113 height 21
click at [569, 333] on div "OK" at bounding box center [568, 341] width 53 height 17
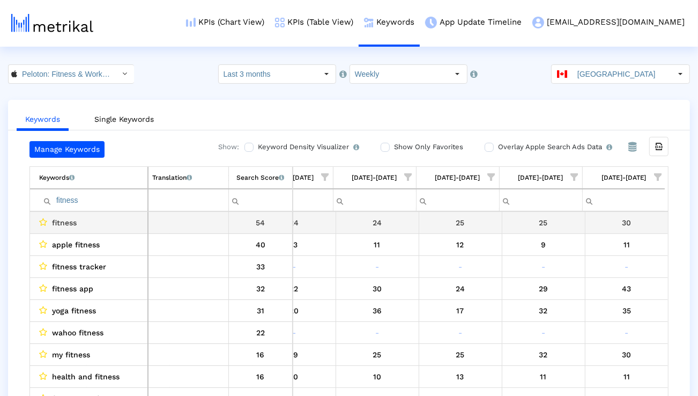
click at [103, 198] on input "fitness" at bounding box center [93, 200] width 108 height 18
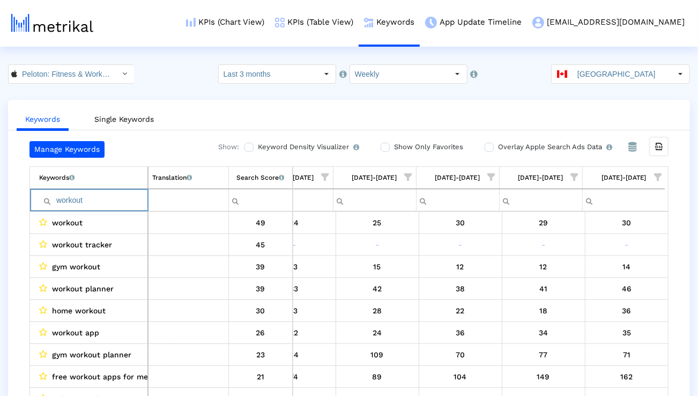
paste input "strength"
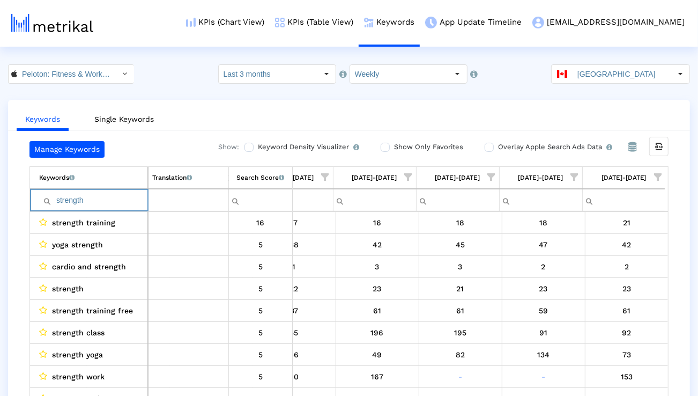
paste input "training"
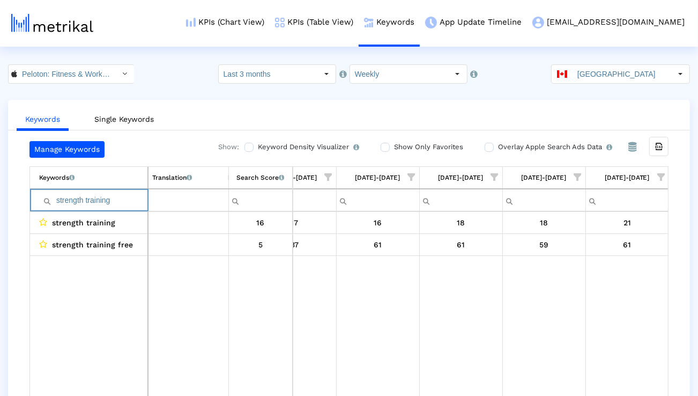
paste input "run"
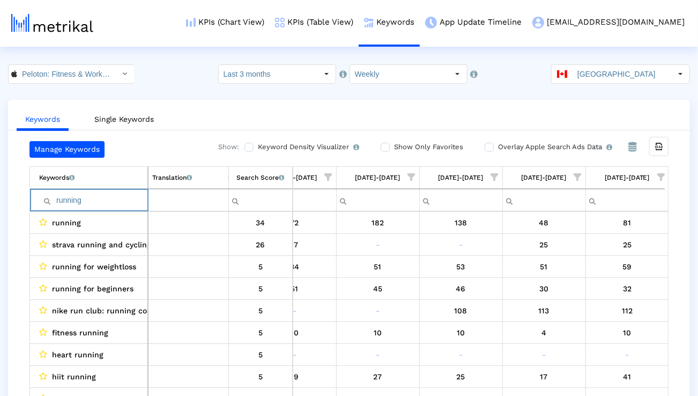
paste input "yoga"
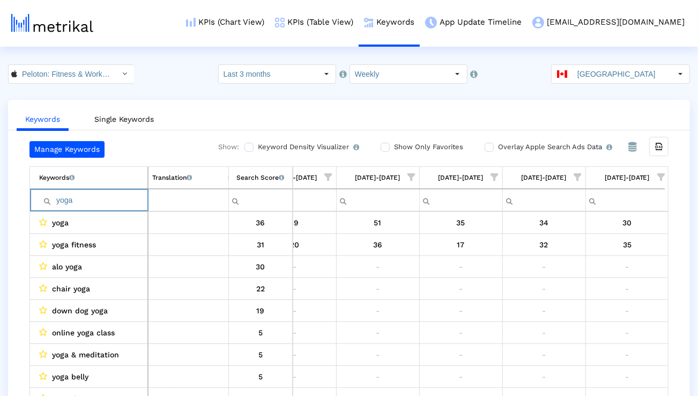
paste input "gym"
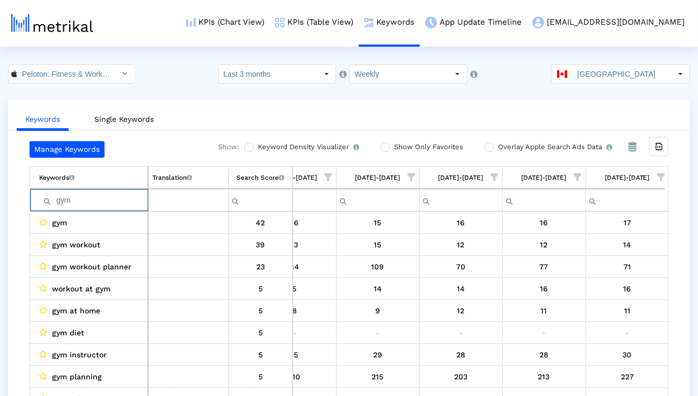
paste input "workout"
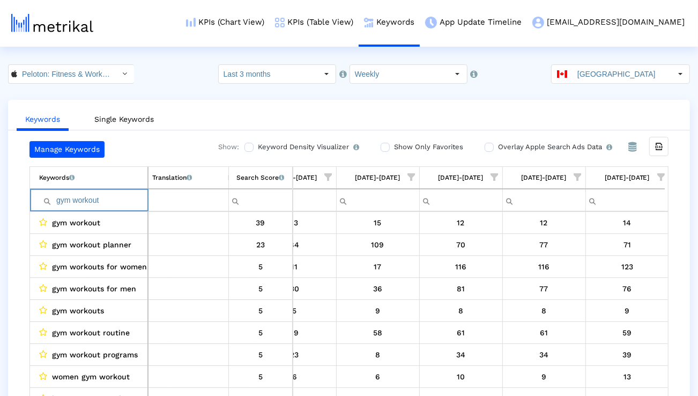
paste input "cardio"
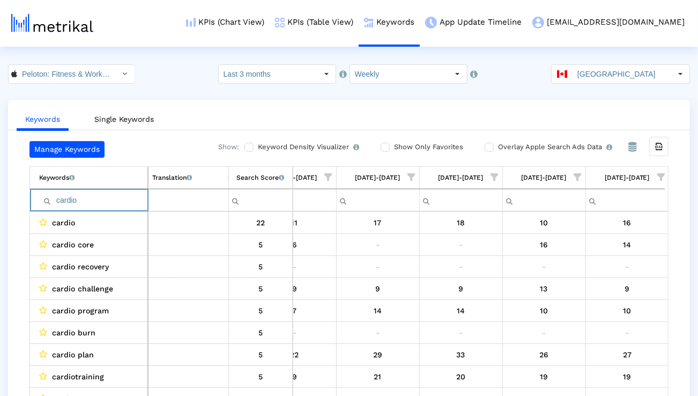
paste input "exercise"
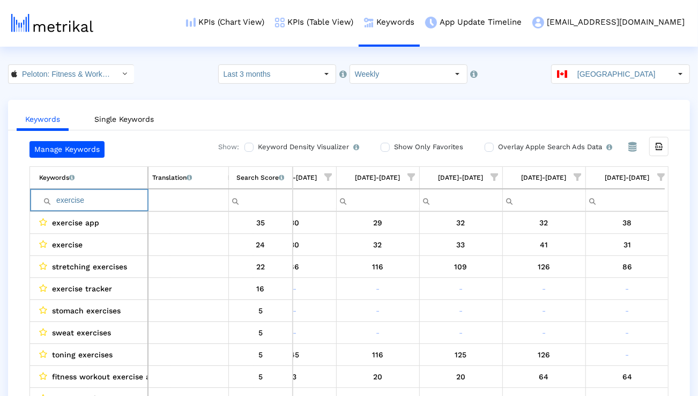
paste input "pilates"
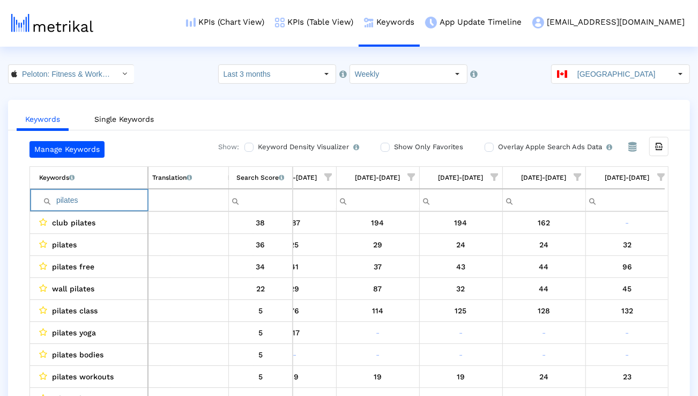
paste input "hiit workout"
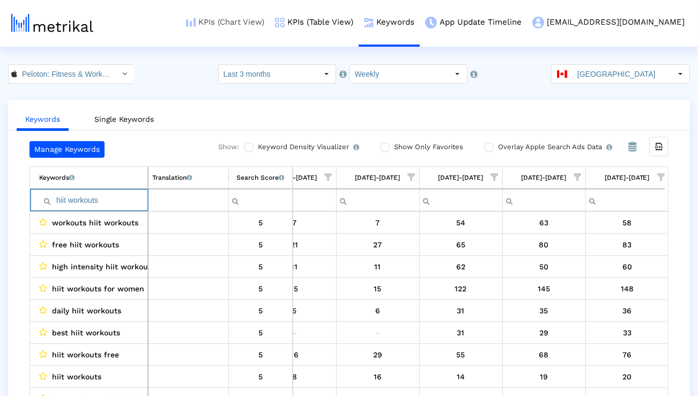
type input "hiit workouts"
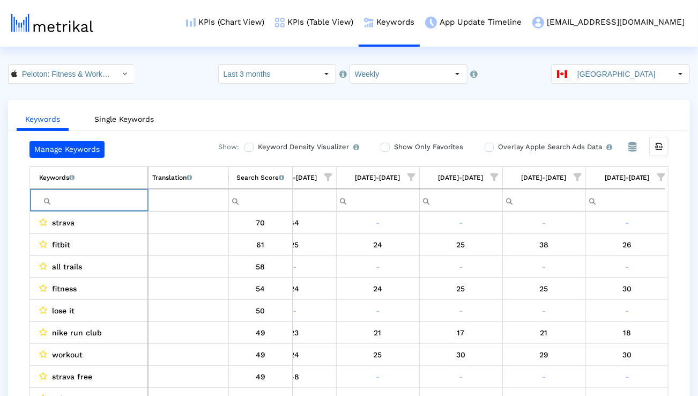
click at [659, 181] on span "Show filter options for column '09/14/25-09/20/25'" at bounding box center [661, 177] width 8 height 8
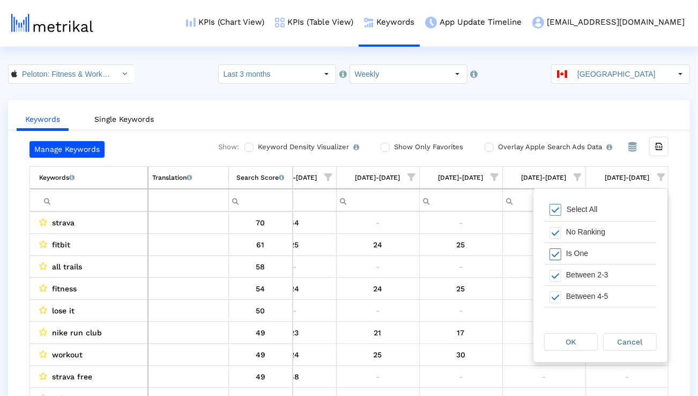
click at [598, 263] on div "Is One" at bounding box center [609, 253] width 96 height 21
click at [595, 214] on div "Select All" at bounding box center [600, 209] width 113 height 21
click at [594, 214] on div "Select All" at bounding box center [600, 209] width 113 height 21
click at [585, 251] on div "Is One" at bounding box center [609, 253] width 96 height 21
click at [585, 277] on div "Between 2-3" at bounding box center [609, 274] width 96 height 21
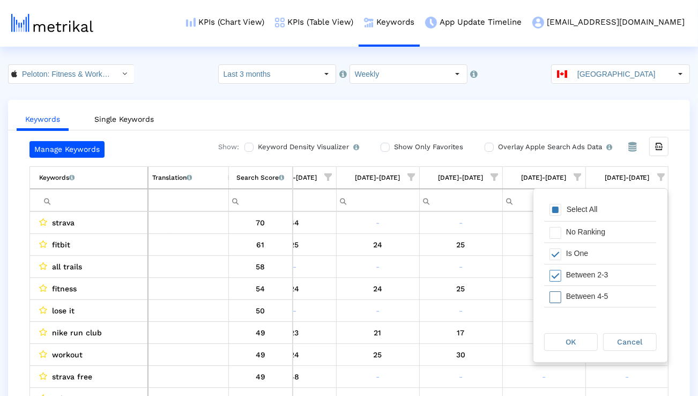
click at [585, 291] on div "Between 4-5" at bounding box center [609, 296] width 96 height 21
click at [585, 291] on div "Between 6-10" at bounding box center [609, 298] width 96 height 21
click at [574, 336] on div "OK" at bounding box center [571, 341] width 53 height 17
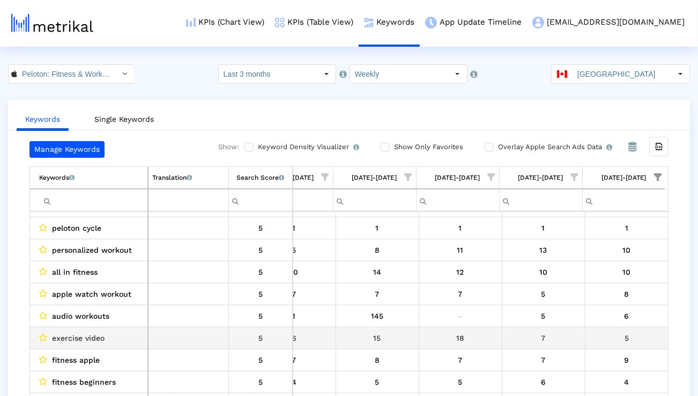
scroll to position [154, 0]
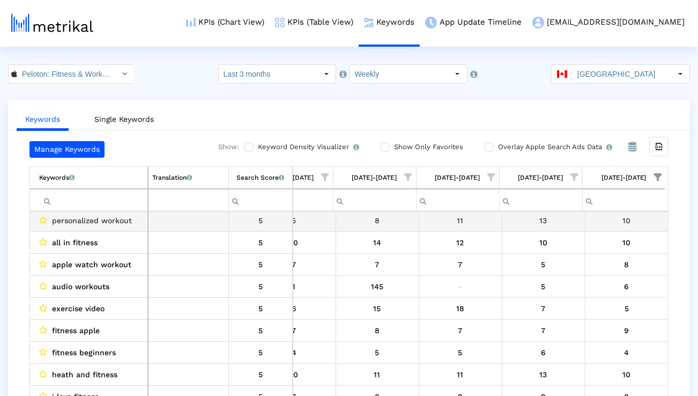
click at [123, 221] on span "personalized workout" at bounding box center [92, 220] width 80 height 14
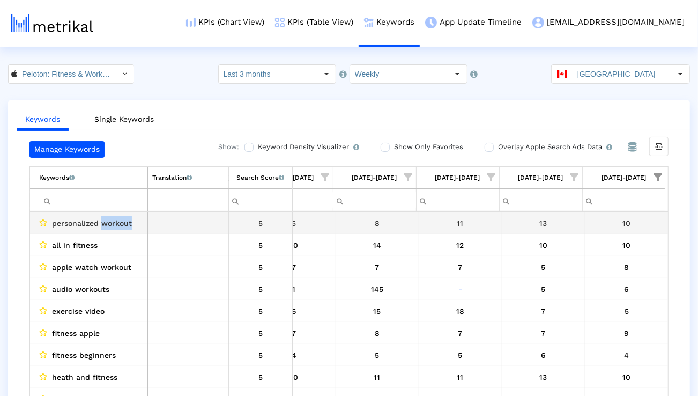
click at [123, 221] on span "personalized workout" at bounding box center [92, 223] width 80 height 14
copy span "personalized workout"
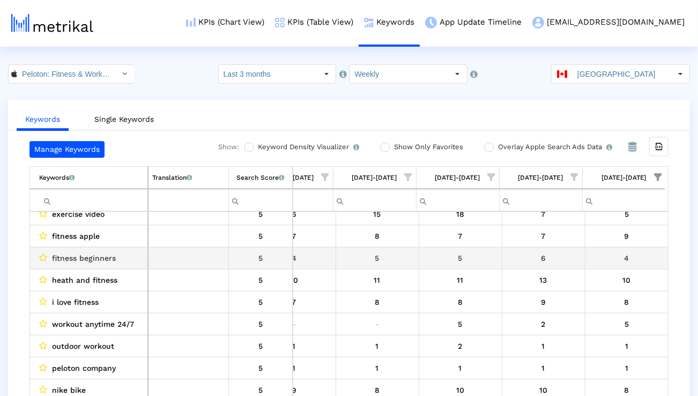
click at [106, 260] on span "fitness beginners" at bounding box center [84, 258] width 64 height 14
click at [106, 259] on span "fitness beginners" at bounding box center [84, 258] width 64 height 14
copy span "fitness beginners"
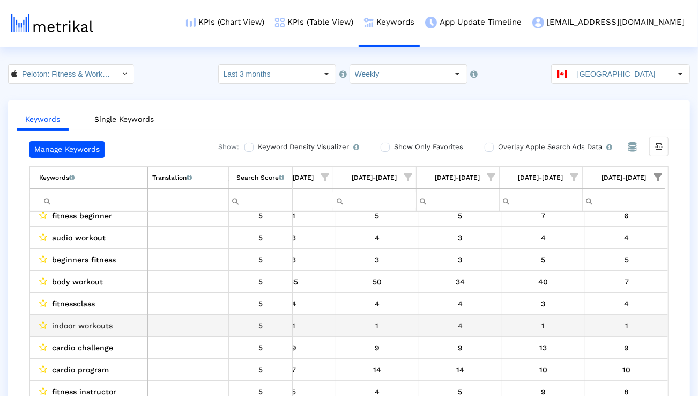
click at [106, 322] on span "indoor workouts" at bounding box center [82, 325] width 61 height 14
copy span "indoor workouts"
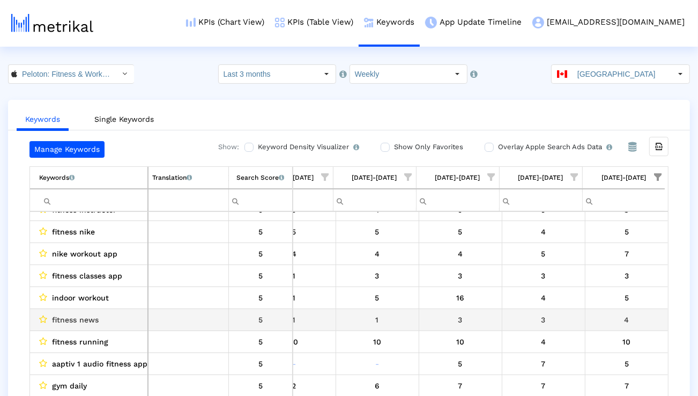
scroll to position [680, 0]
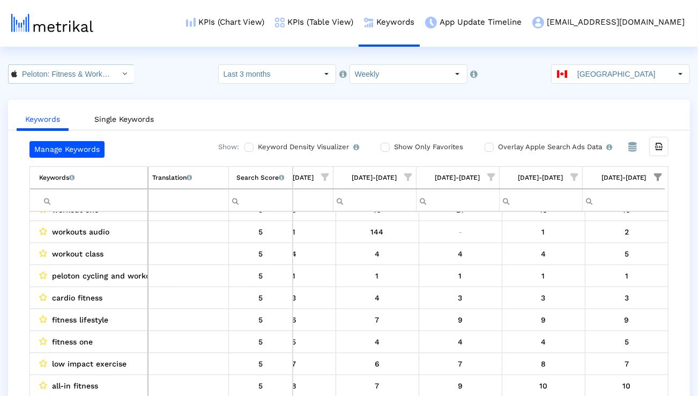
click at [116, 68] on div "Select" at bounding box center [124, 73] width 17 height 17
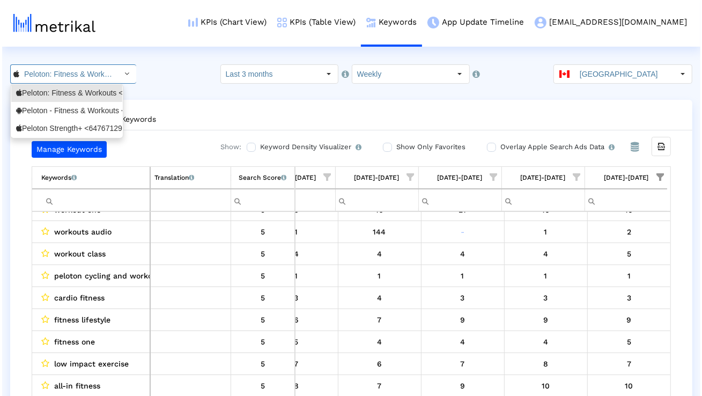
scroll to position [0, 69]
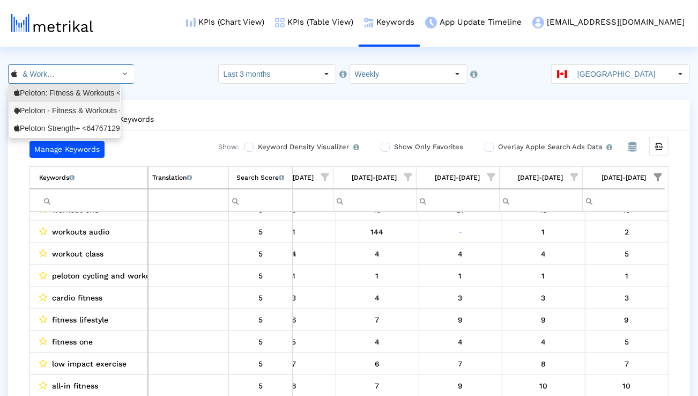
click at [83, 110] on div "Peloton - Fitness & Workouts <com.onepeloton.callisto>" at bounding box center [64, 111] width 101 height 10
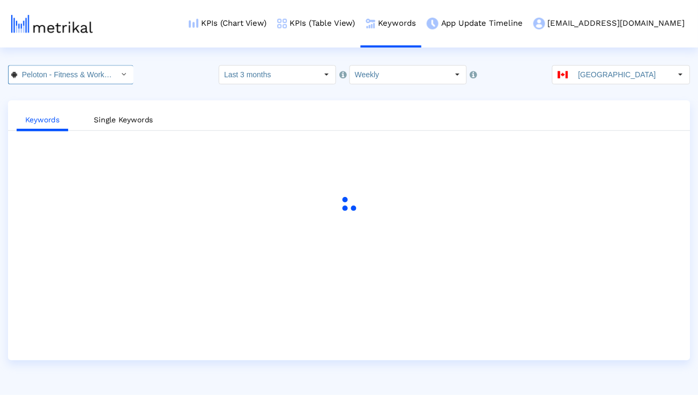
scroll to position [0, 115]
click at [653, 72] on input "[GEOGRAPHIC_DATA]" at bounding box center [625, 74] width 99 height 18
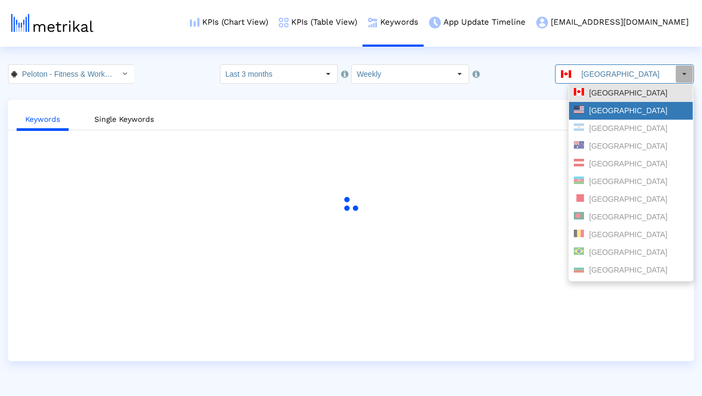
click at [621, 112] on div "[GEOGRAPHIC_DATA]" at bounding box center [631, 111] width 114 height 10
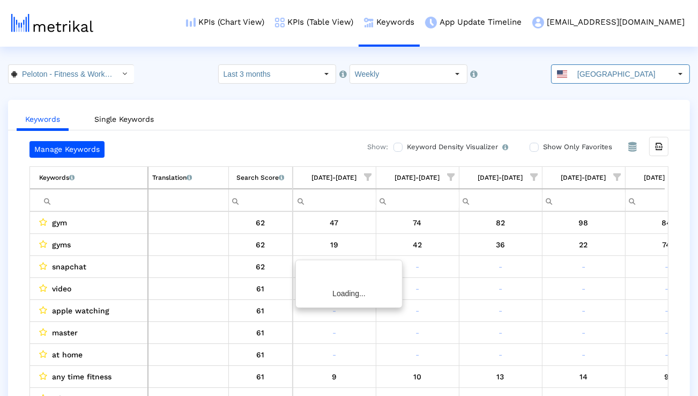
scroll to position [0, 708]
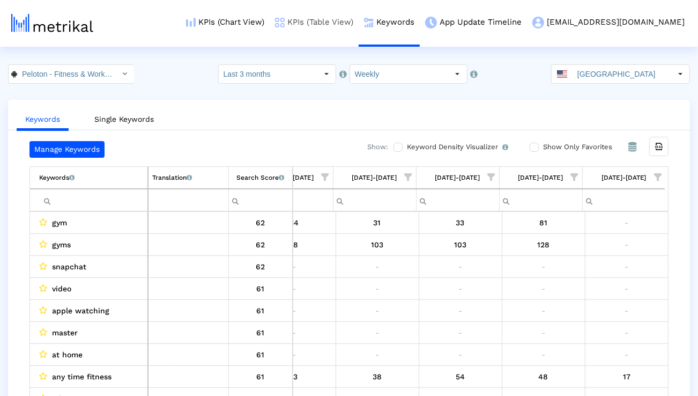
click at [355, 27] on link "KPIs (Table View)" at bounding box center [314, 22] width 89 height 44
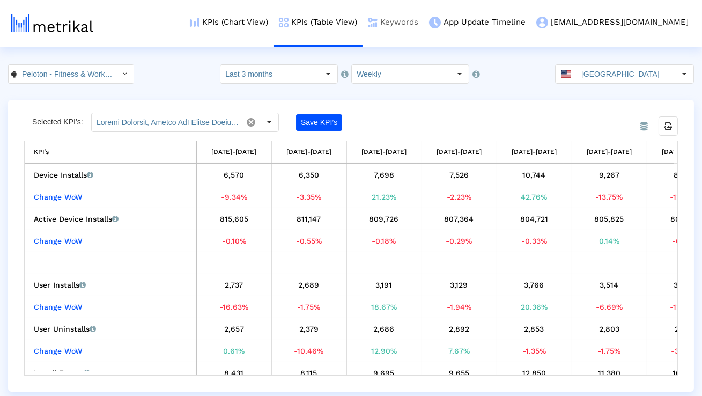
click at [424, 19] on link "Keywords" at bounding box center [392, 22] width 61 height 44
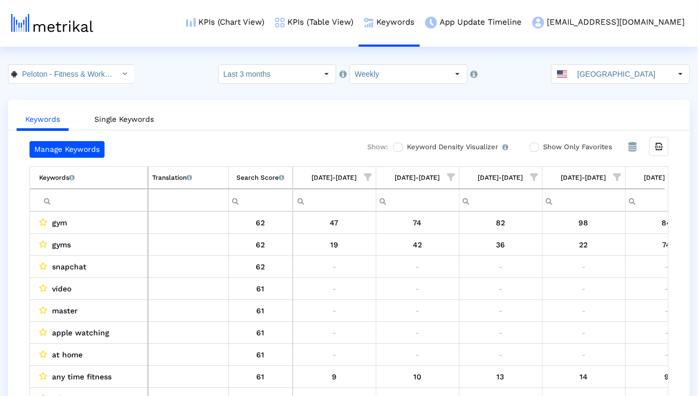
scroll to position [0, 708]
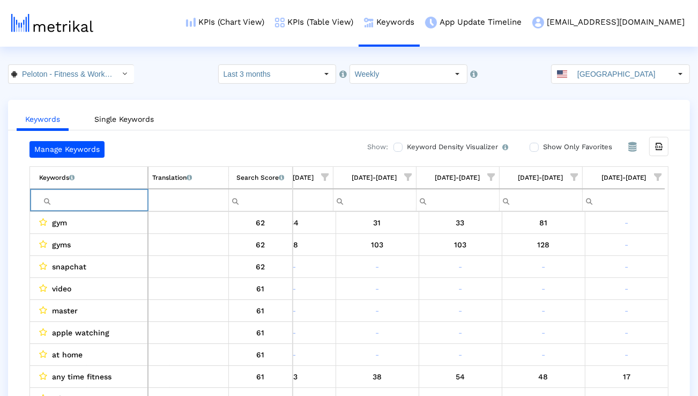
click at [115, 196] on input "Filter cell" at bounding box center [93, 200] width 108 height 18
type input "f"
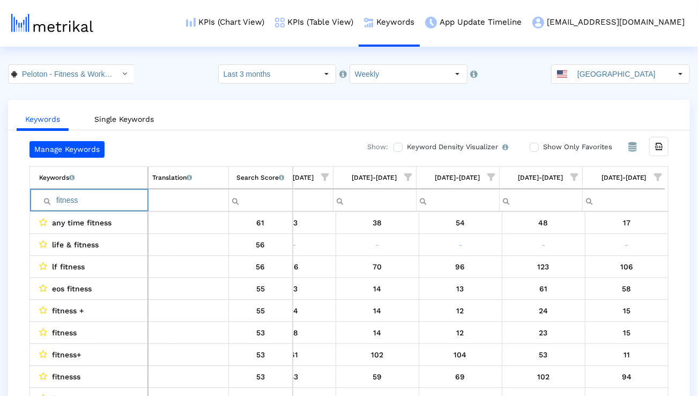
paste input "strength"
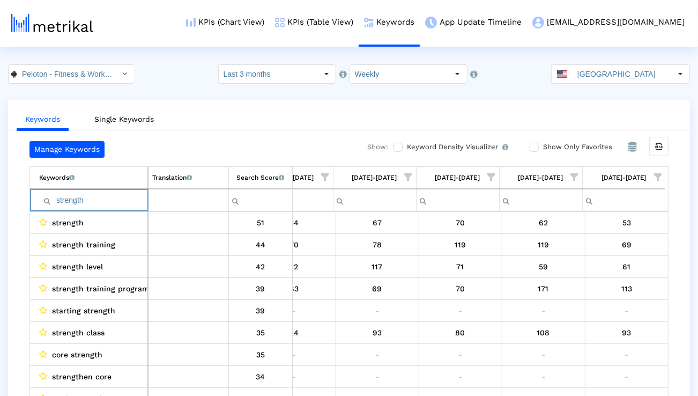
paste input "training"
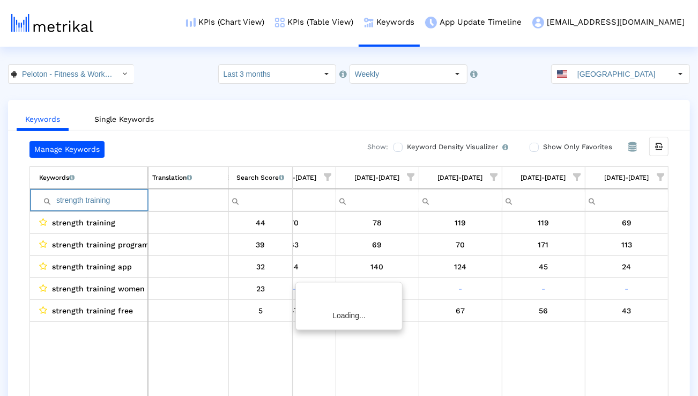
scroll to position [0, 704]
paste input "run"
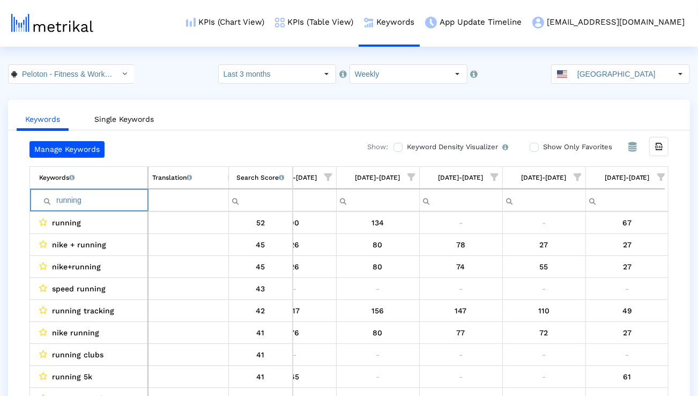
paste input "yoga"
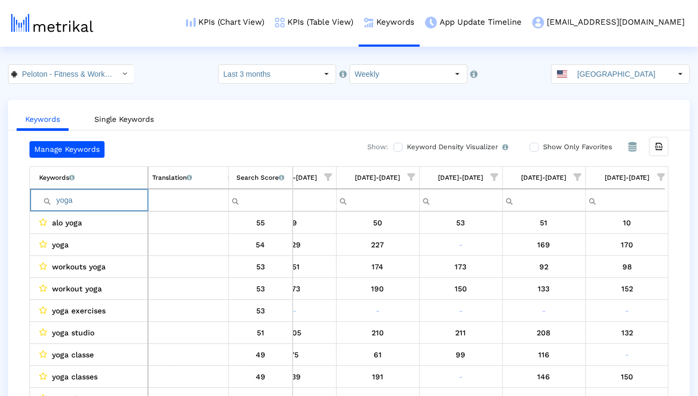
paste input "gym"
paste input "workout"
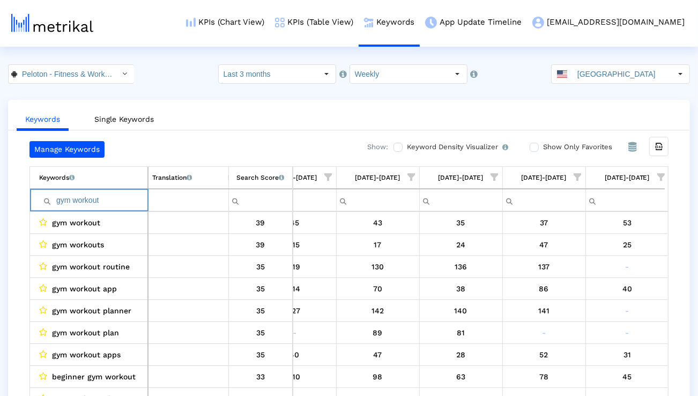
paste input "class"
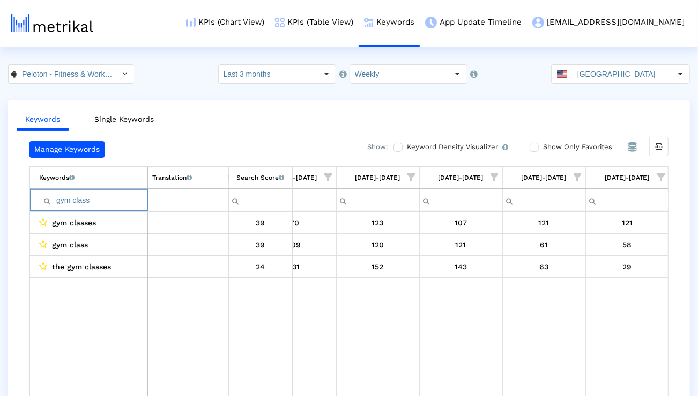
paste input "routine"
paste input "cardio"
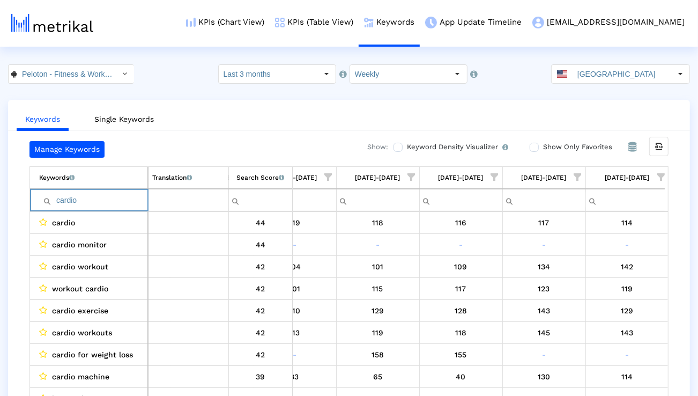
paste input "exercise"
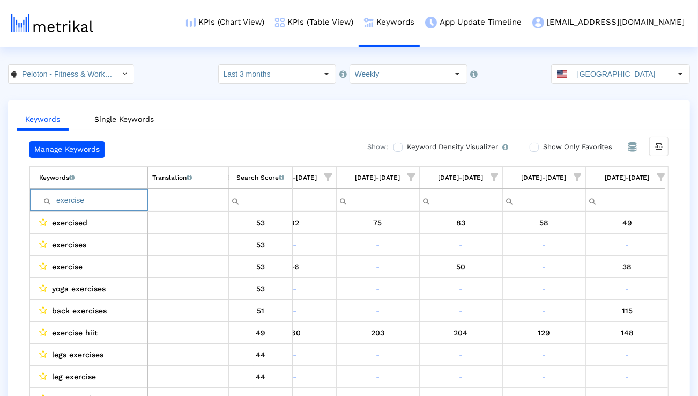
paste input "pilates"
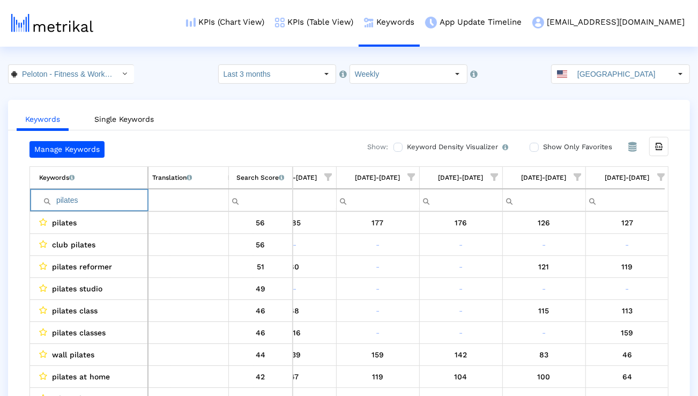
paste input "hiit workout"
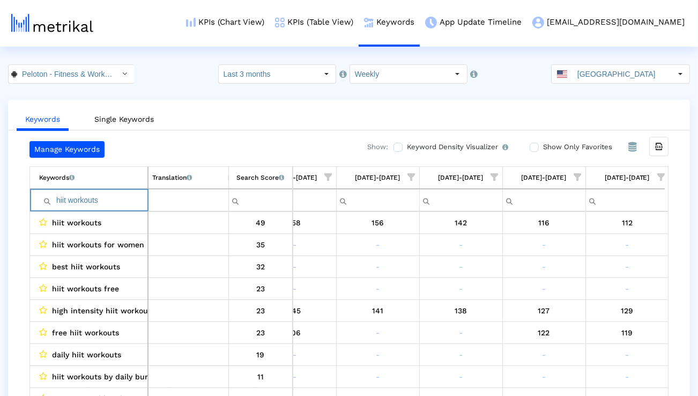
type input "hiit workouts"
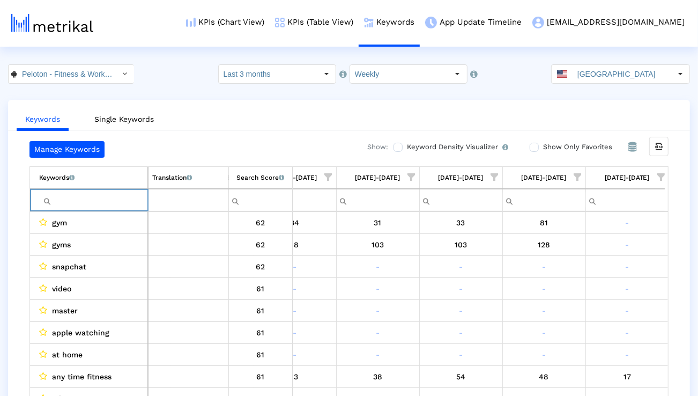
click at [663, 175] on span "Show filter options for column '09/14/25-09/20/25'" at bounding box center [661, 177] width 8 height 8
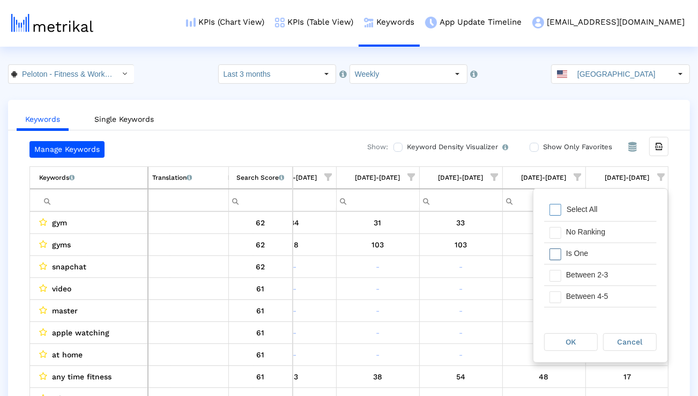
click at [593, 254] on div "Is One" at bounding box center [609, 253] width 96 height 21
click at [589, 270] on div "Between 2-3" at bounding box center [609, 274] width 96 height 21
click at [589, 292] on div "Between 4-5" at bounding box center [609, 296] width 96 height 21
click at [589, 293] on div "Between 6-10" at bounding box center [609, 299] width 96 height 21
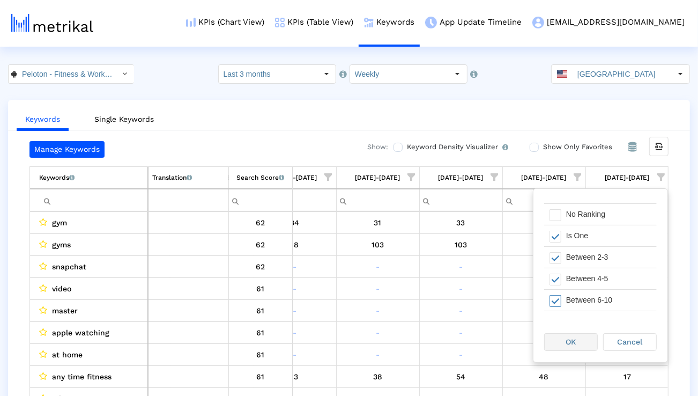
click at [565, 343] on div "OK" at bounding box center [571, 341] width 53 height 17
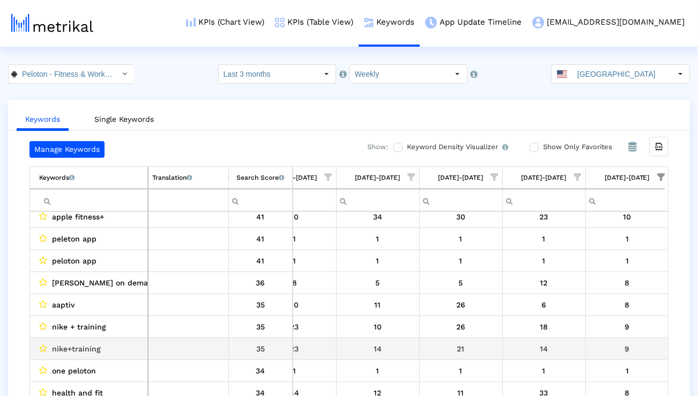
scroll to position [195, 0]
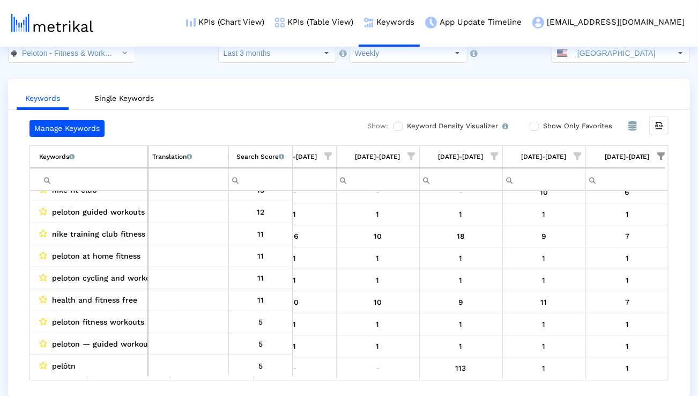
click at [658, 152] on span "Show filter options for column '09/14/25-09/20/25'" at bounding box center [661, 156] width 8 height 8
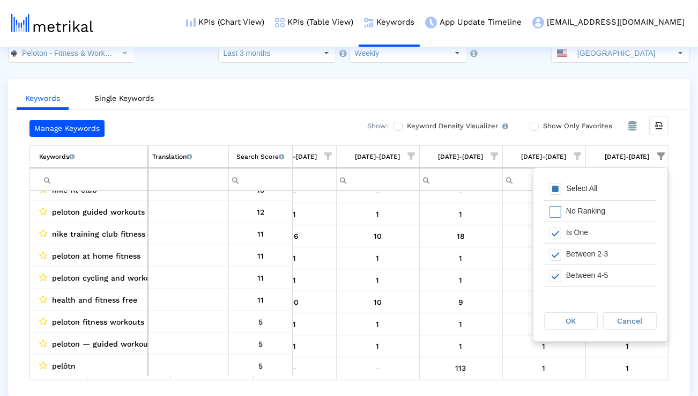
click at [603, 183] on div "Select All" at bounding box center [600, 189] width 113 height 21
click at [568, 321] on span "OK" at bounding box center [571, 320] width 10 height 9
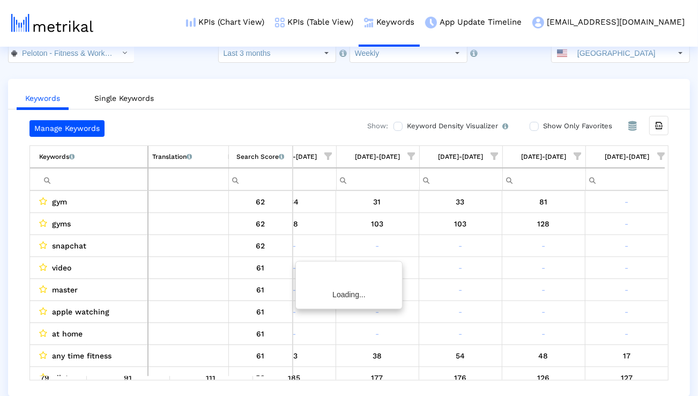
scroll to position [0, 705]
click at [597, 67] on crea-index "Peloton - Fitness & Workouts < com.onepeloton.callisto > Select how far back fr…" at bounding box center [349, 219] width 698 height 353
click at [595, 57] on input "[GEOGRAPHIC_DATA]" at bounding box center [622, 53] width 99 height 18
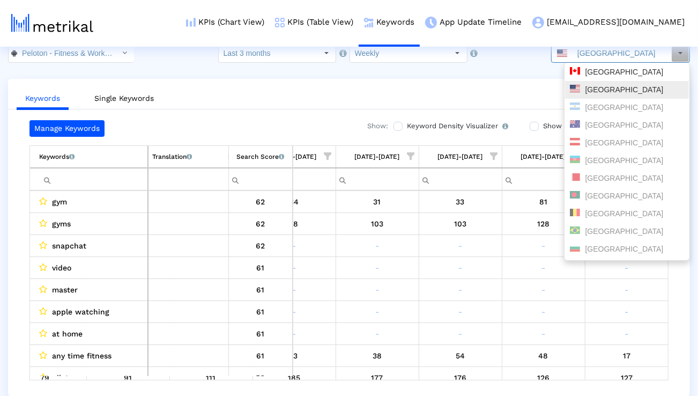
click at [584, 76] on div "[GEOGRAPHIC_DATA]" at bounding box center [627, 72] width 114 height 10
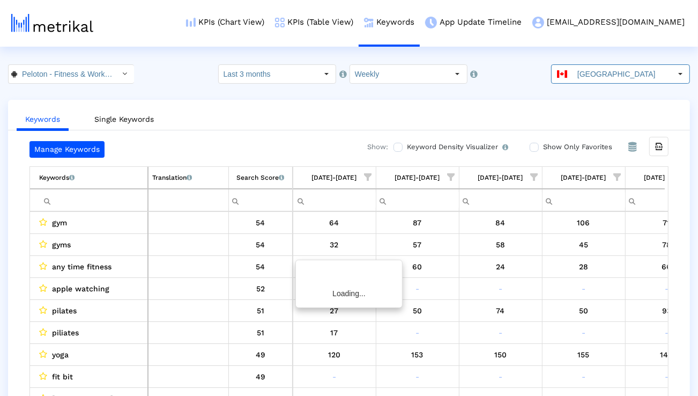
scroll to position [0, 708]
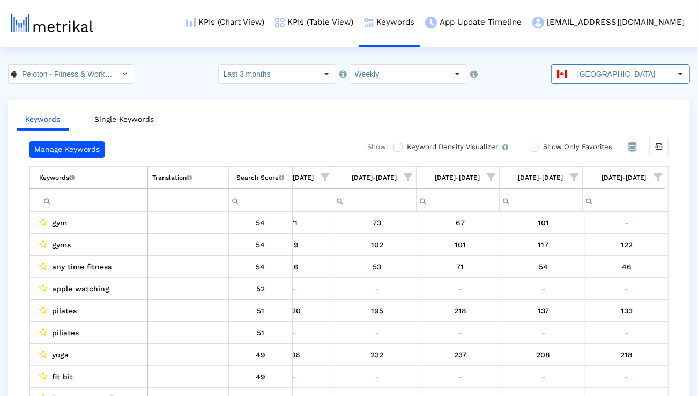
click at [109, 196] on input "Filter cell" at bounding box center [93, 200] width 108 height 18
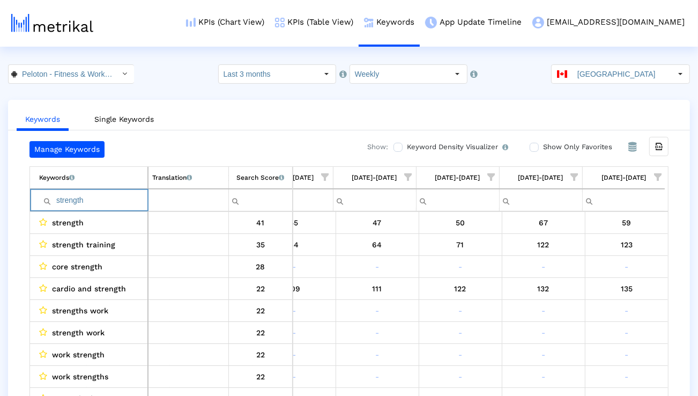
paste input "training"
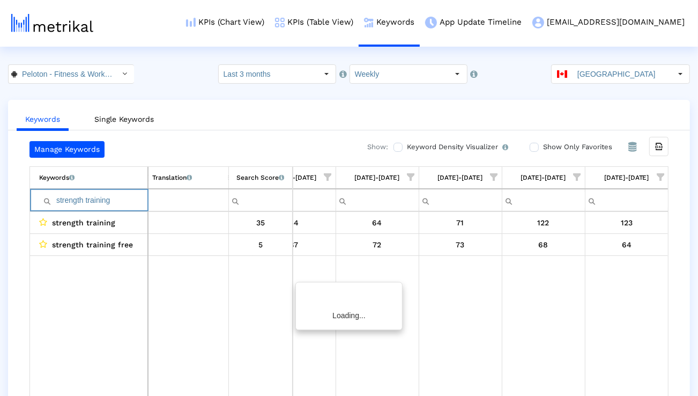
scroll to position [0, 704]
paste input "run"
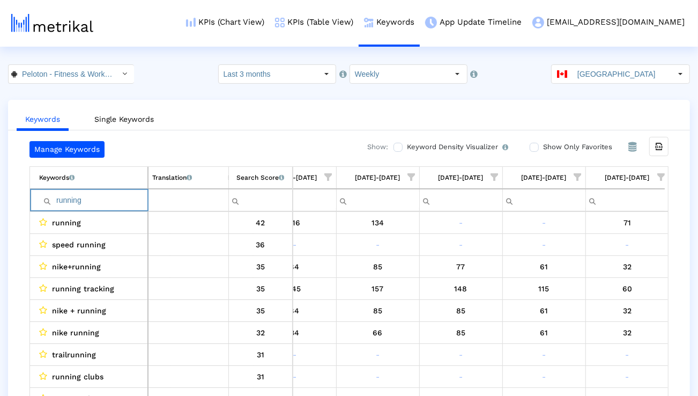
paste input "yoga"
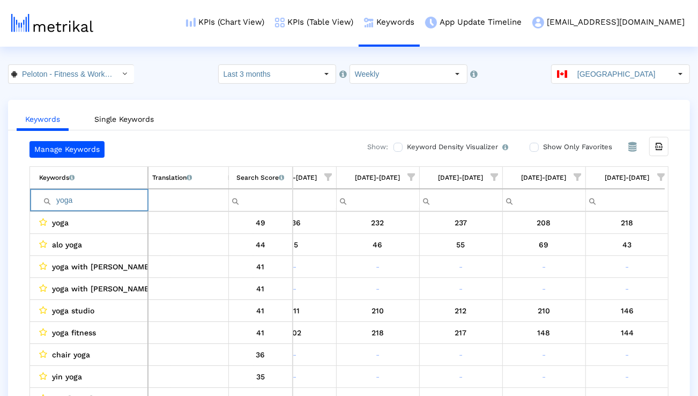
paste input "gym"
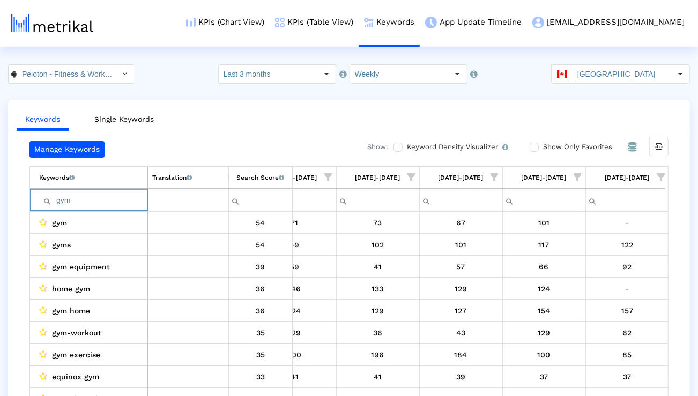
paste input "workout"
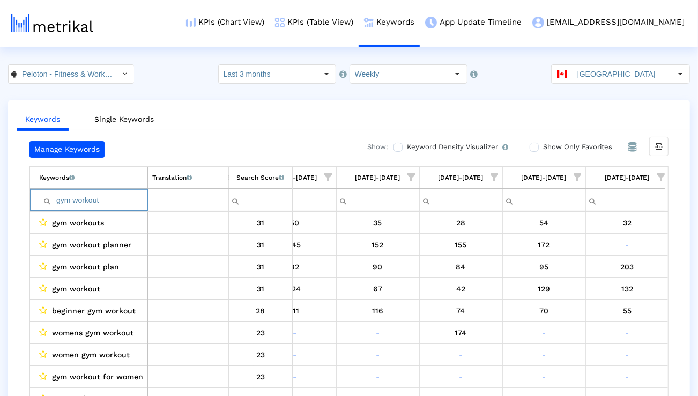
drag, startPoint x: 73, startPoint y: 200, endPoint x: 122, endPoint y: 200, distance: 49.3
click at [122, 200] on input "gym workout" at bounding box center [93, 200] width 108 height 18
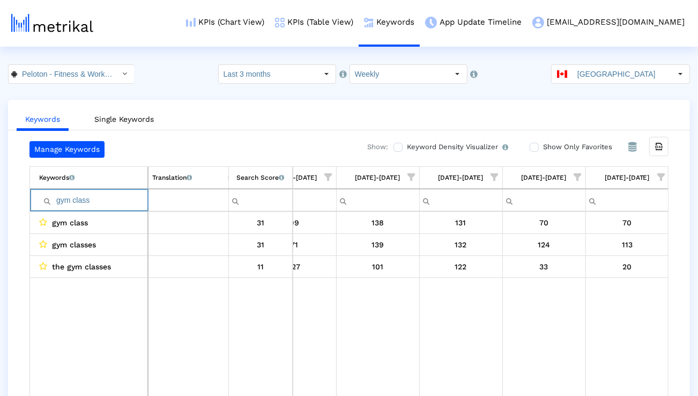
paste input "routine"
paste input "cardio"
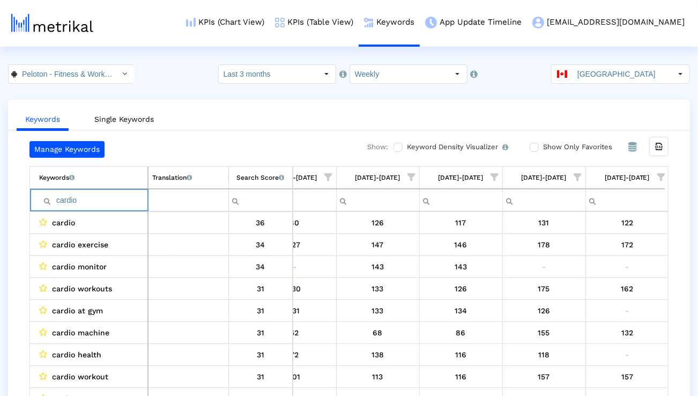
type input "cardio"
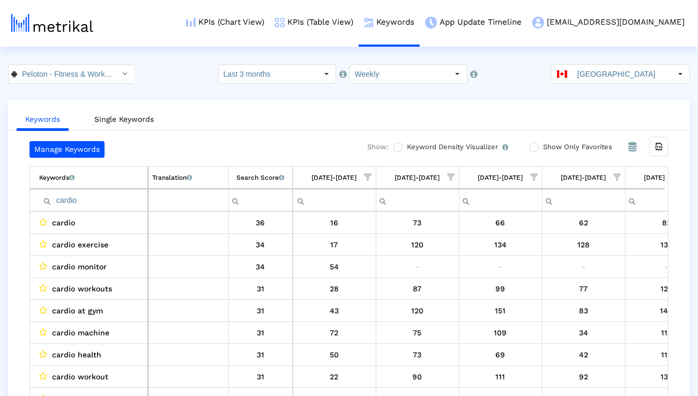
scroll to position [0, 704]
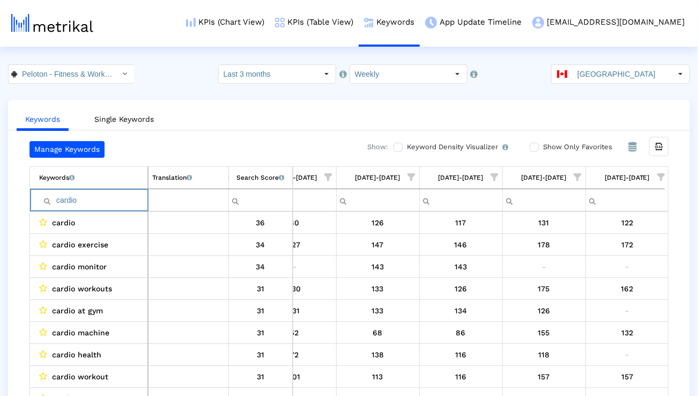
paste input "exercise"
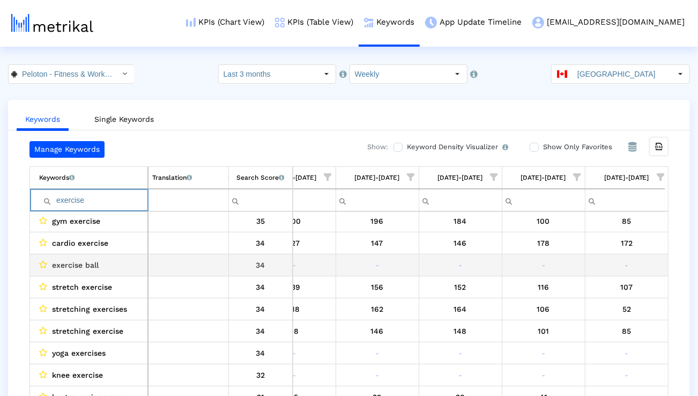
scroll to position [0, 0]
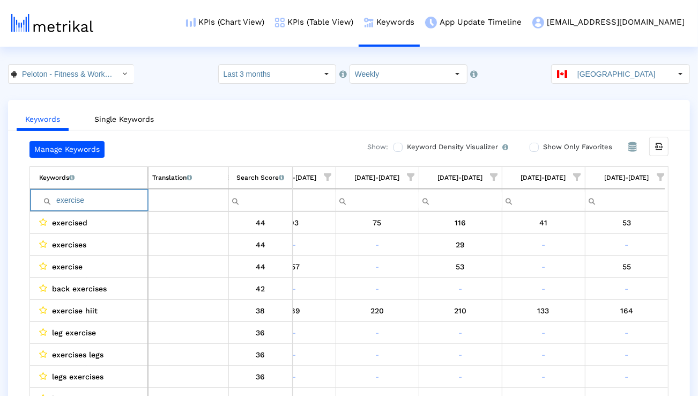
paste input "pilates"
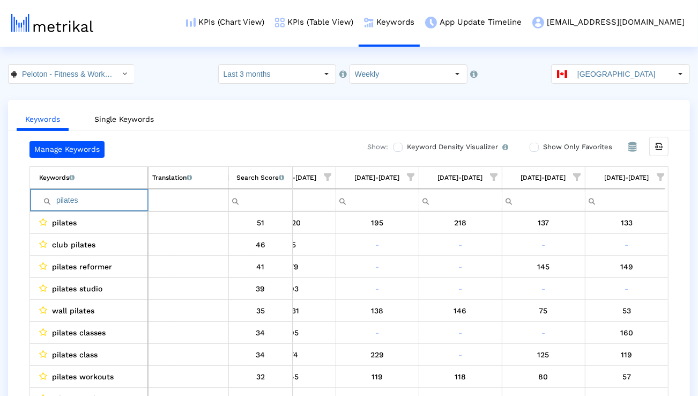
type input "pilates"
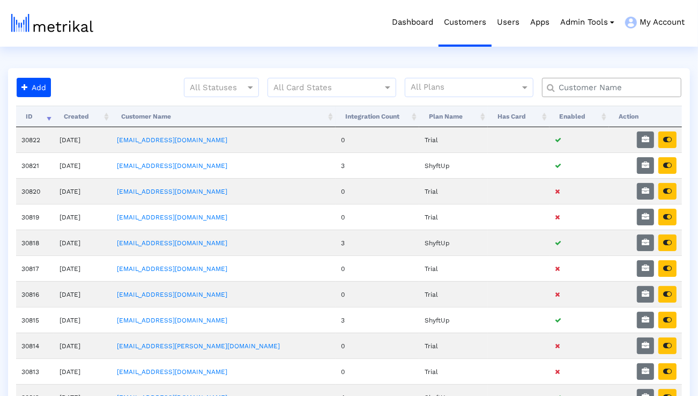
click at [612, 98] on crea-search at bounding box center [616, 92] width 148 height 28
click at [609, 93] on div at bounding box center [611, 87] width 139 height 19
type input "elevate"
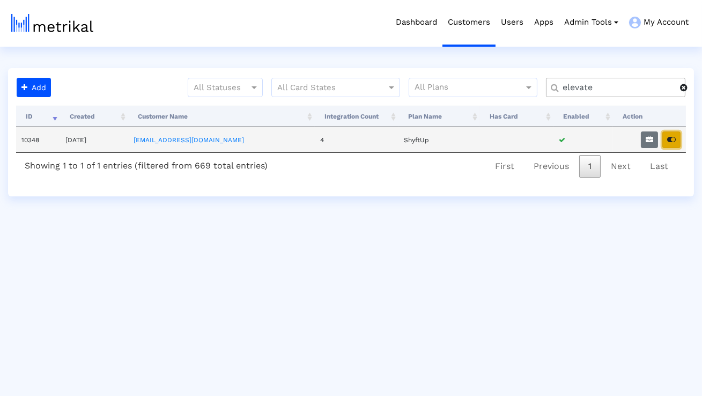
click at [663, 139] on button "button" at bounding box center [671, 139] width 18 height 17
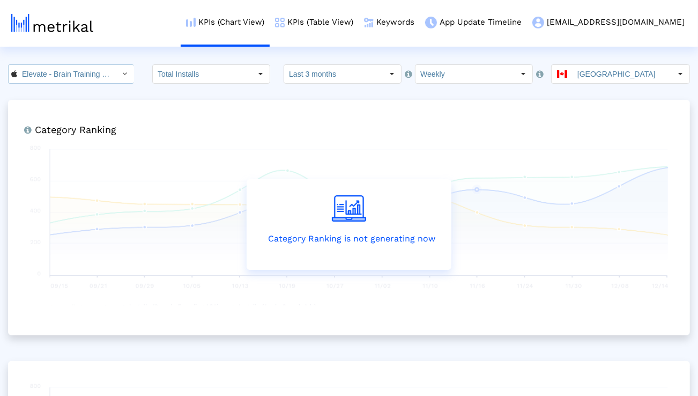
click at [101, 69] on input "Elevate - Brain Training Games < 875063456 >" at bounding box center [65, 74] width 96 height 18
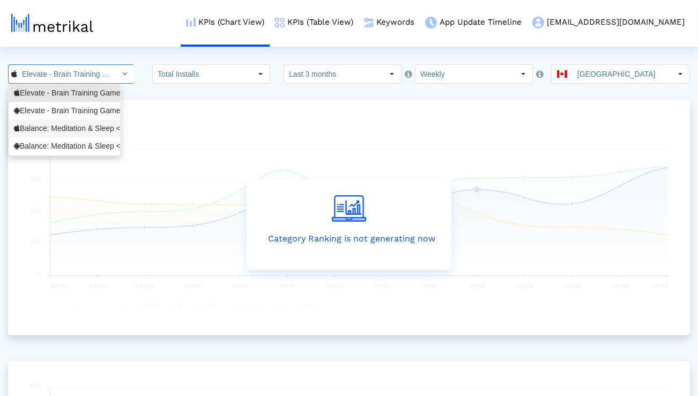
click at [80, 125] on div "Balance: Meditation & Sleep <1361356590>" at bounding box center [64, 128] width 101 height 10
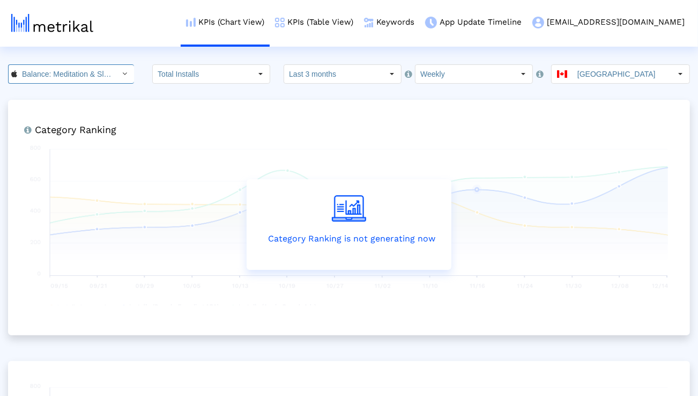
scroll to position [0, 73]
click at [329, 78] on input "Last 3 months" at bounding box center [333, 74] width 99 height 18
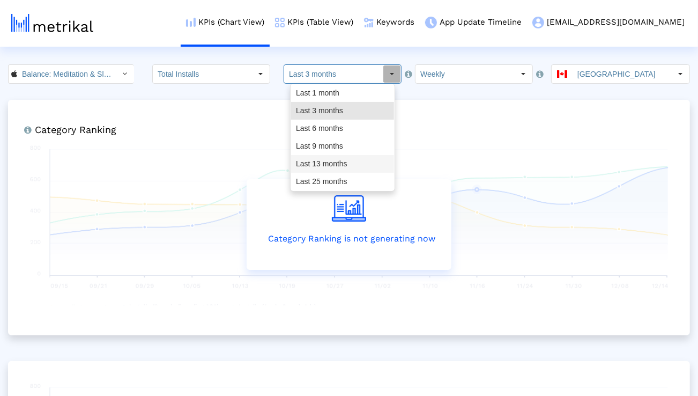
click at [326, 162] on div "Last 13 months" at bounding box center [342, 164] width 103 height 18
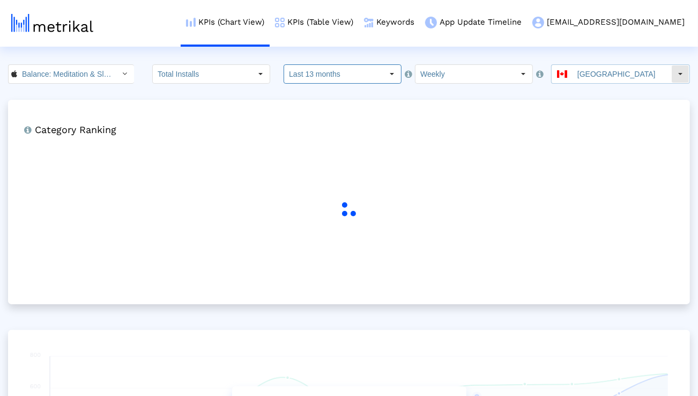
click at [630, 76] on input "[GEOGRAPHIC_DATA]" at bounding box center [622, 74] width 99 height 18
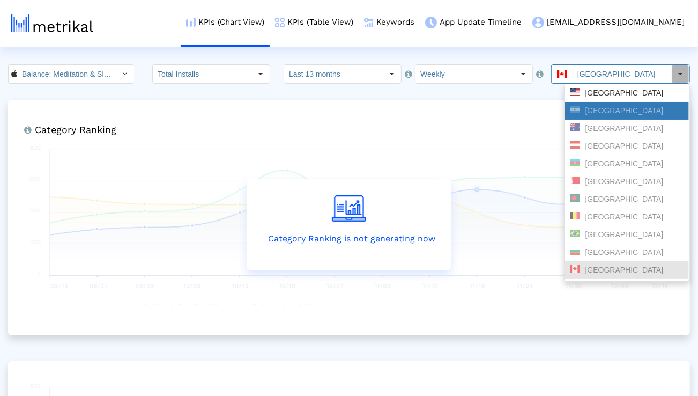
click at [605, 102] on div "[GEOGRAPHIC_DATA]" at bounding box center [627, 111] width 124 height 18
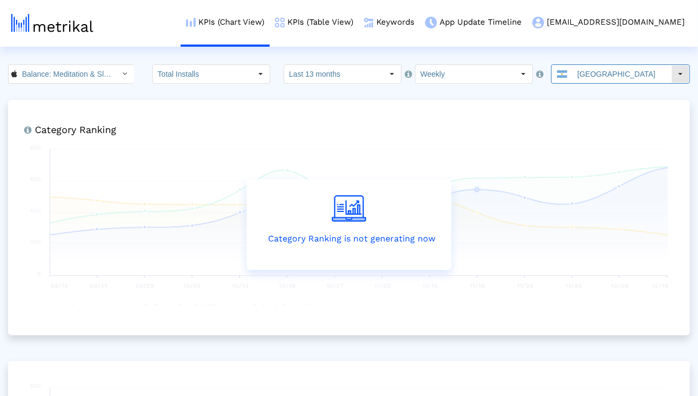
click at [593, 82] on input "[GEOGRAPHIC_DATA]" at bounding box center [622, 74] width 99 height 18
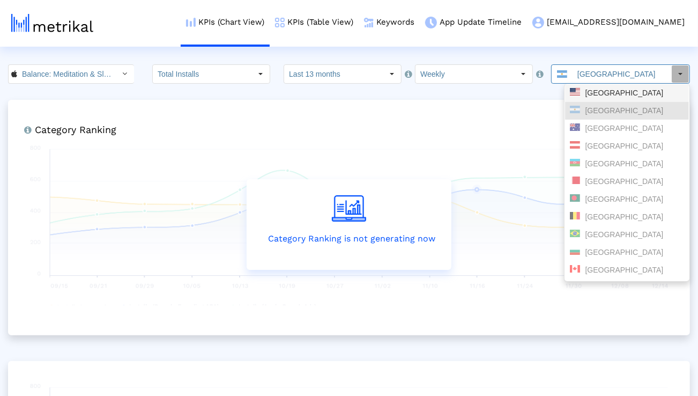
click at [591, 90] on div "[GEOGRAPHIC_DATA]" at bounding box center [627, 93] width 114 height 10
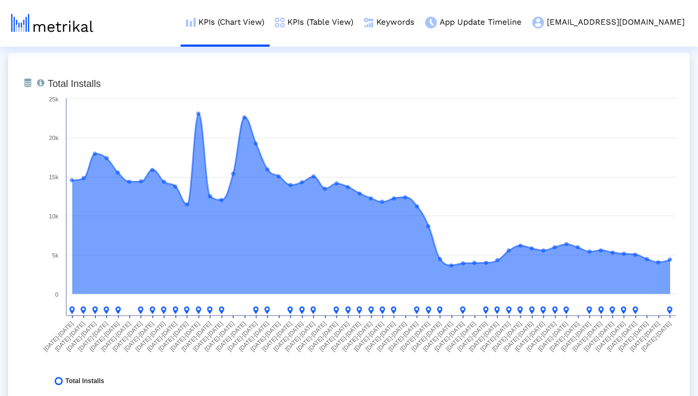
scroll to position [433, 0]
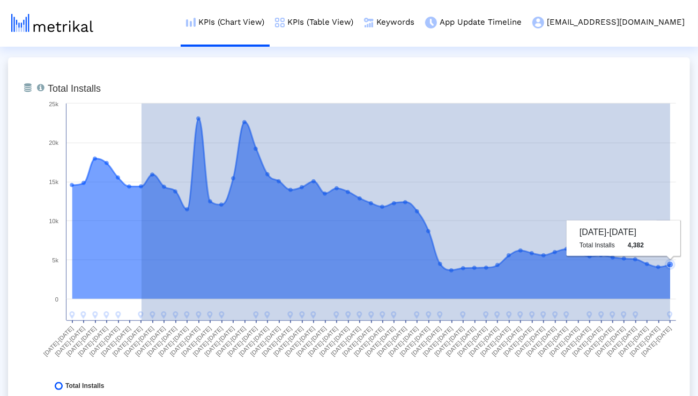
drag, startPoint x: 142, startPoint y: 227, endPoint x: 671, endPoint y: 233, distance: 529.7
click at [671, 233] on icon "Created with Highcharts 8.1.2 Total Installs [DATE]-[DATE] [DATE]-[DATE] [DATE]…" at bounding box center [361, 240] width 639 height 322
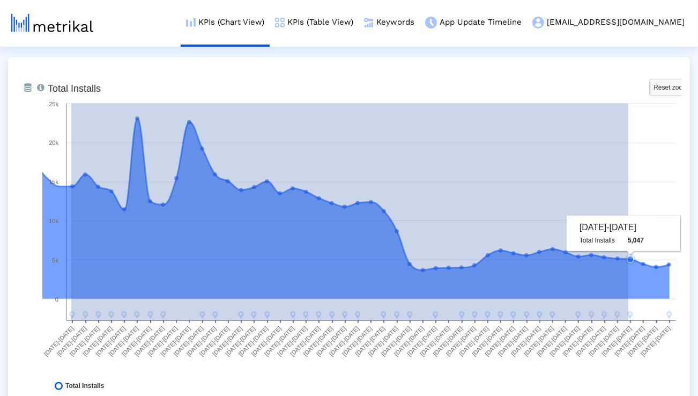
drag, startPoint x: 71, startPoint y: 188, endPoint x: 628, endPoint y: 235, distance: 559.0
click at [628, 235] on icon "Created with Highcharts 8.1.2 Total Installs Reset zoom level 1:1 Reset zoom [D…" at bounding box center [361, 240] width 639 height 322
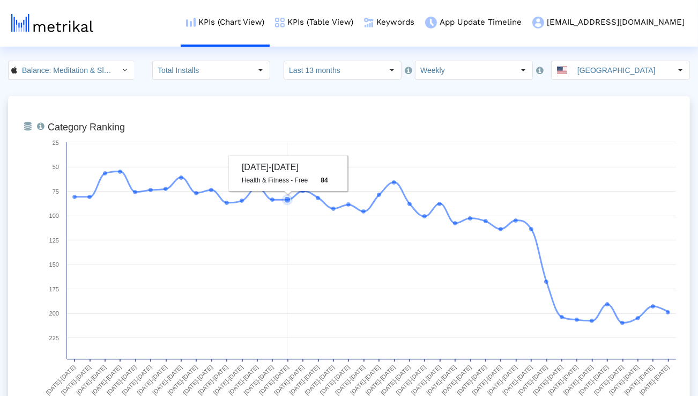
scroll to position [0, 0]
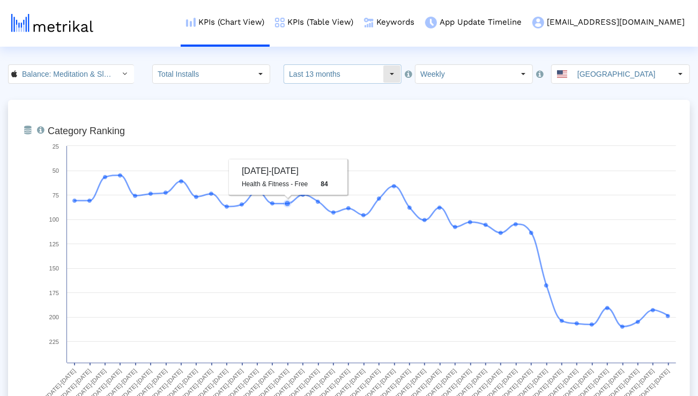
click at [307, 74] on input "Last 13 months" at bounding box center [333, 74] width 99 height 18
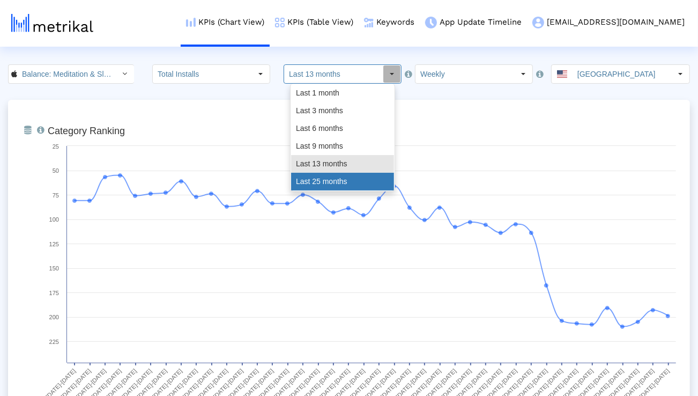
click at [312, 176] on div "Last 25 months" at bounding box center [342, 182] width 103 height 18
type input "Last 25 months"
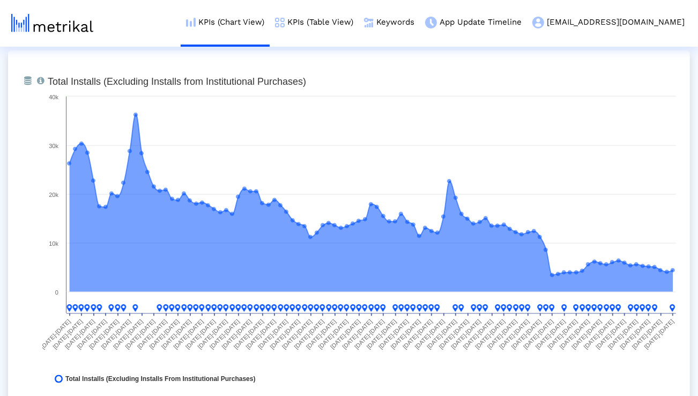
scroll to position [834, 0]
